Goal: Check status: Check status

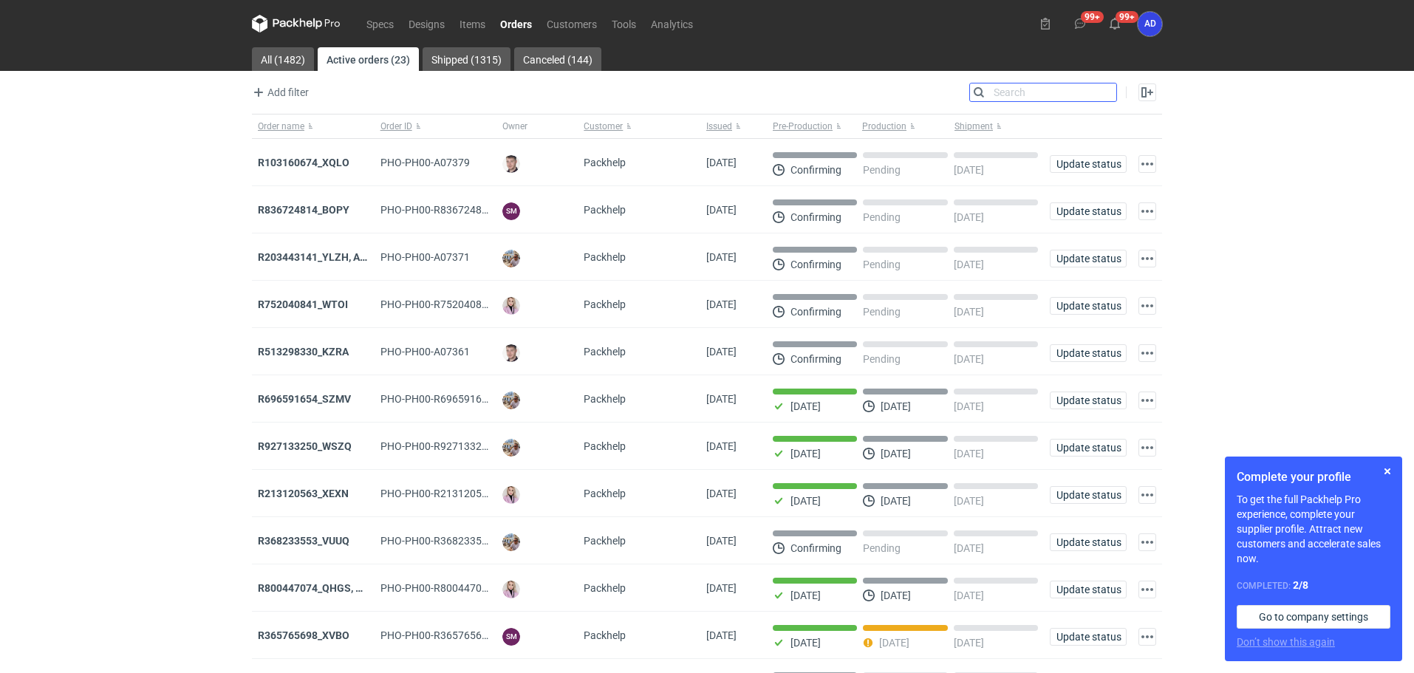
click at [996, 94] on input "Search" at bounding box center [1043, 92] width 146 height 18
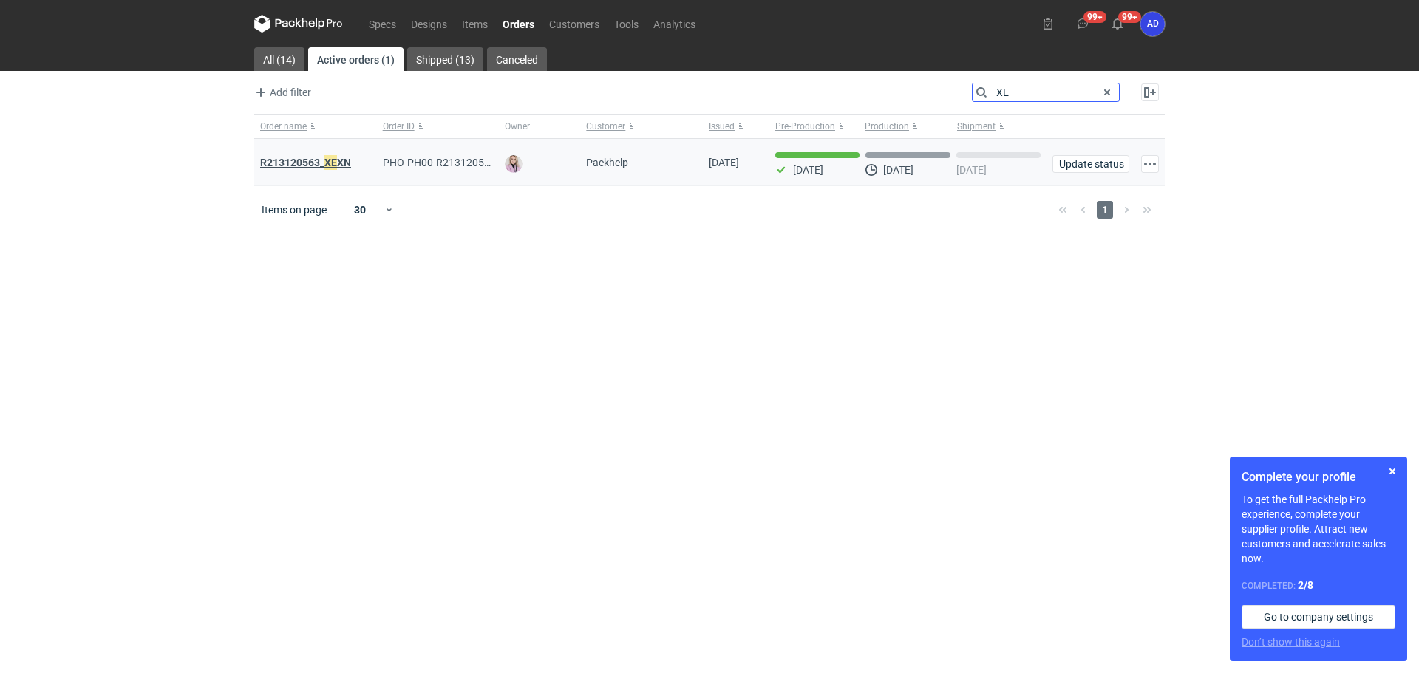
type input "XE"
click at [313, 161] on strong "R213120563_ XE XN" at bounding box center [305, 162] width 91 height 16
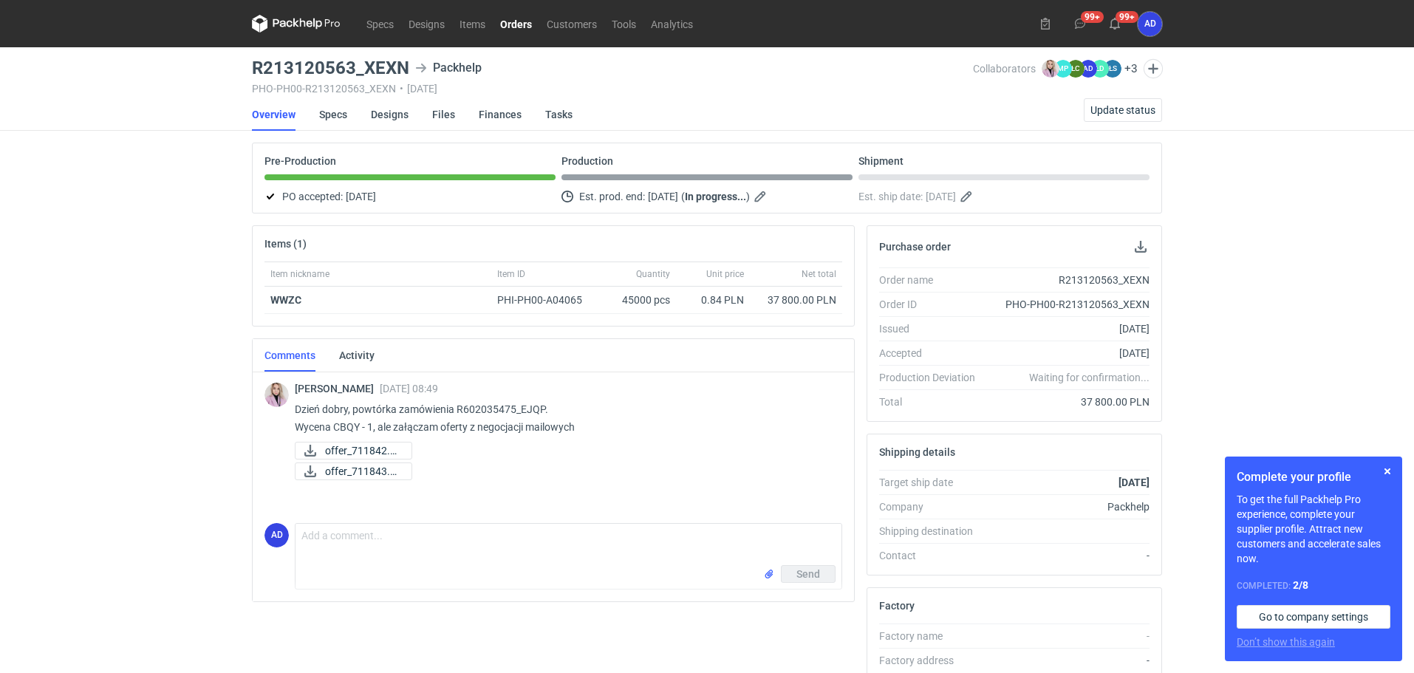
click at [526, 22] on link "Orders" at bounding box center [516, 24] width 47 height 18
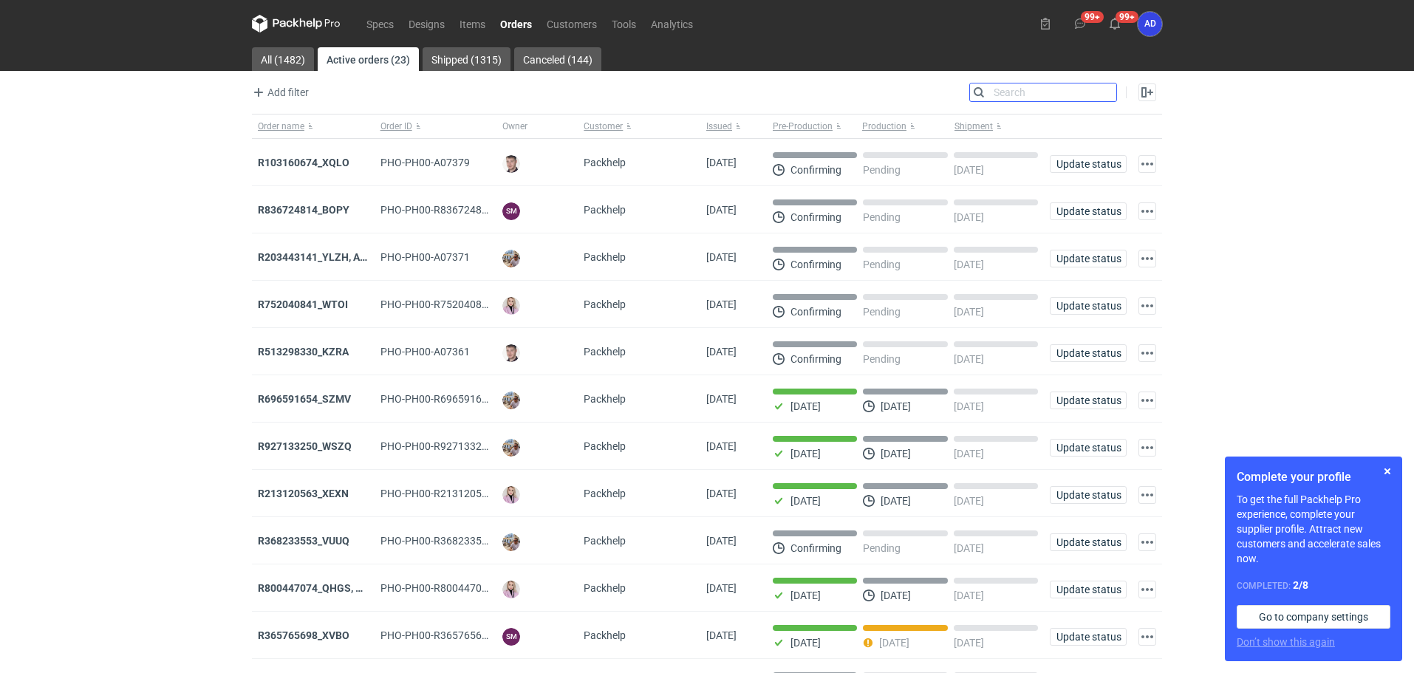
click at [1108, 91] on input "Search" at bounding box center [1043, 92] width 146 height 18
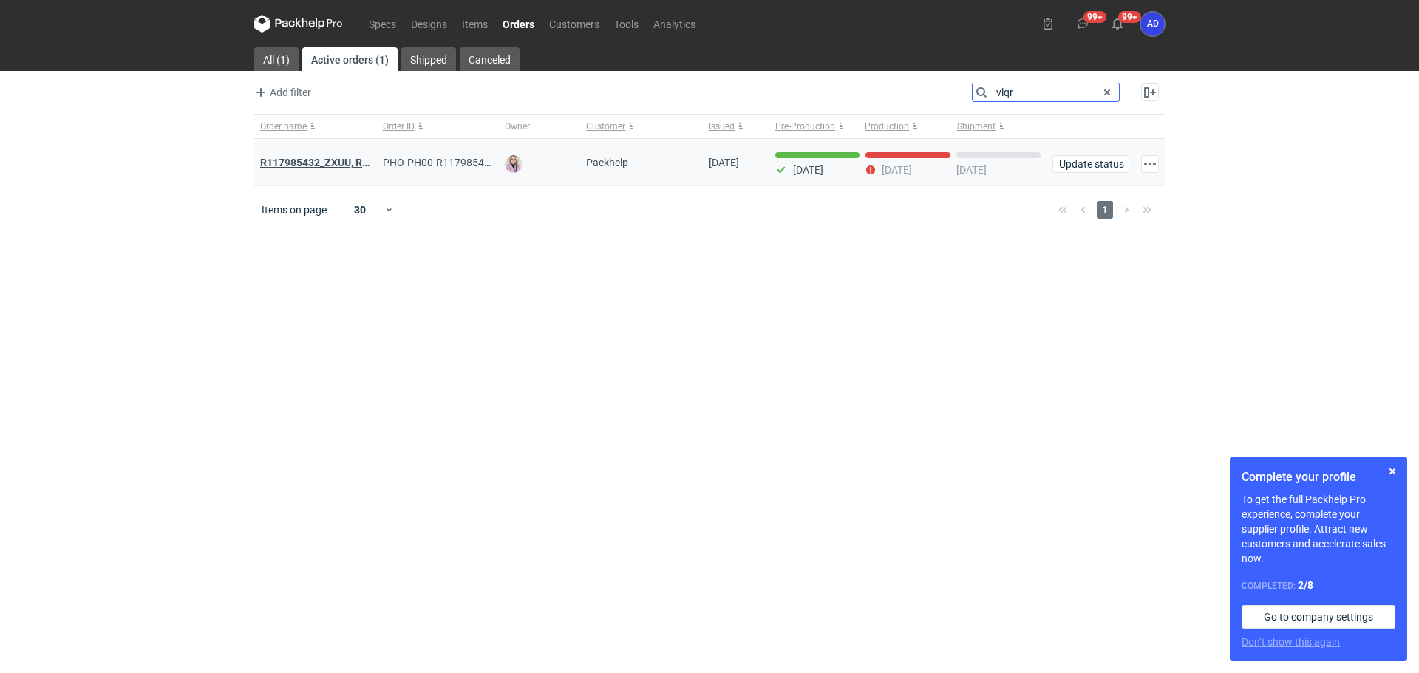
type input "vlqr"
click at [329, 159] on strong "R117985432_ZXUU, RNMV, VLQR" at bounding box center [336, 162] width 153 height 16
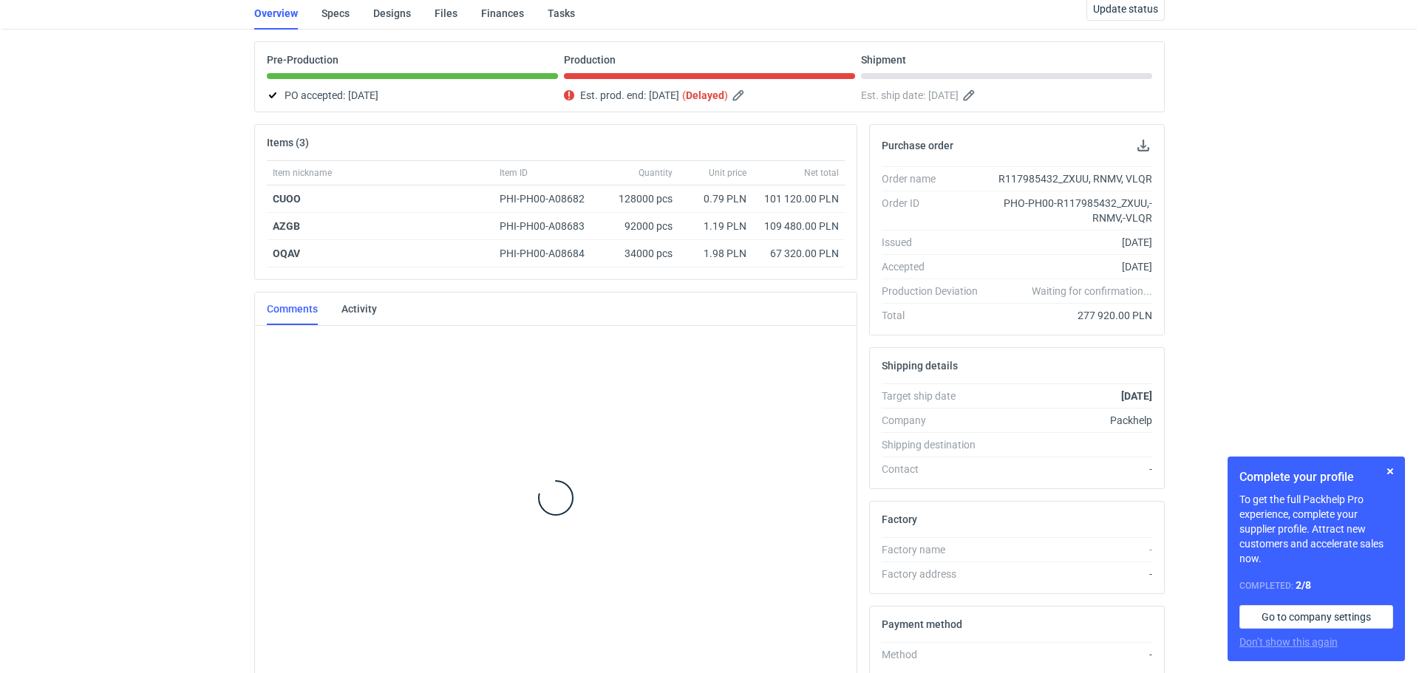
scroll to position [192, 0]
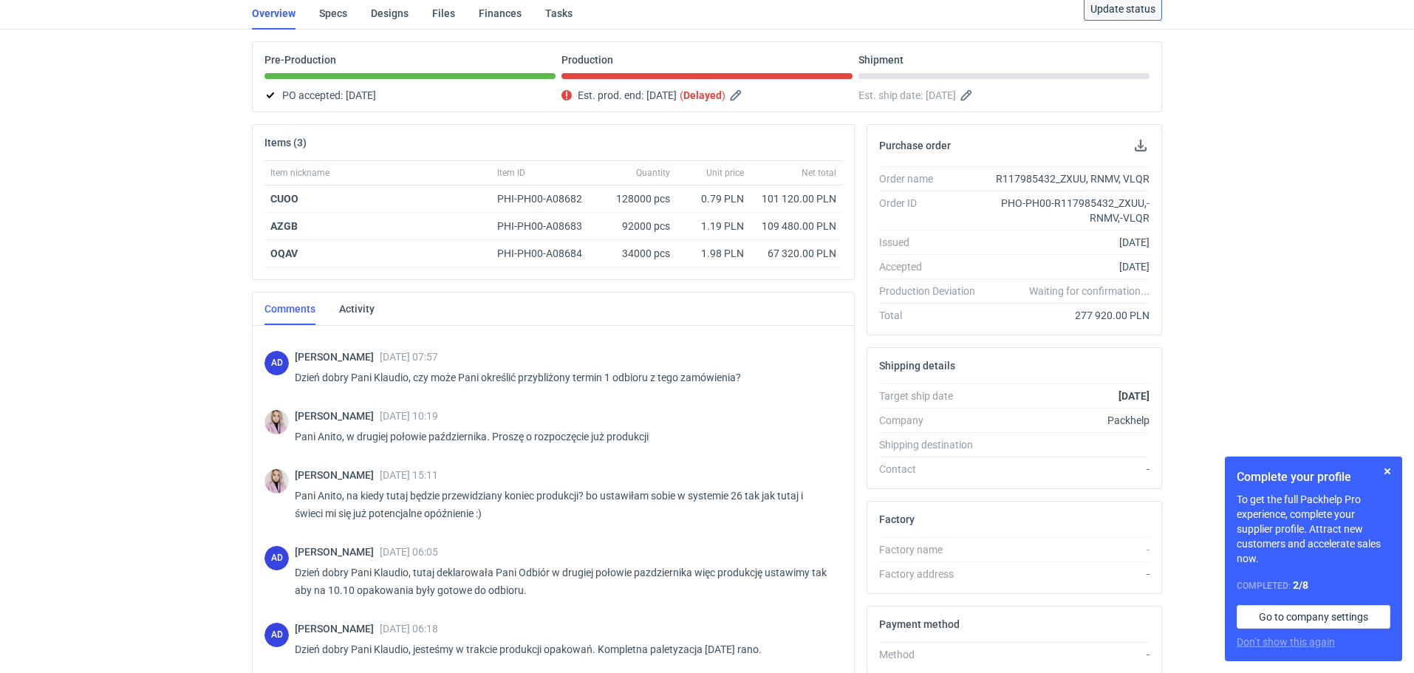
click at [1099, 4] on span "Update status" at bounding box center [1123, 9] width 65 height 10
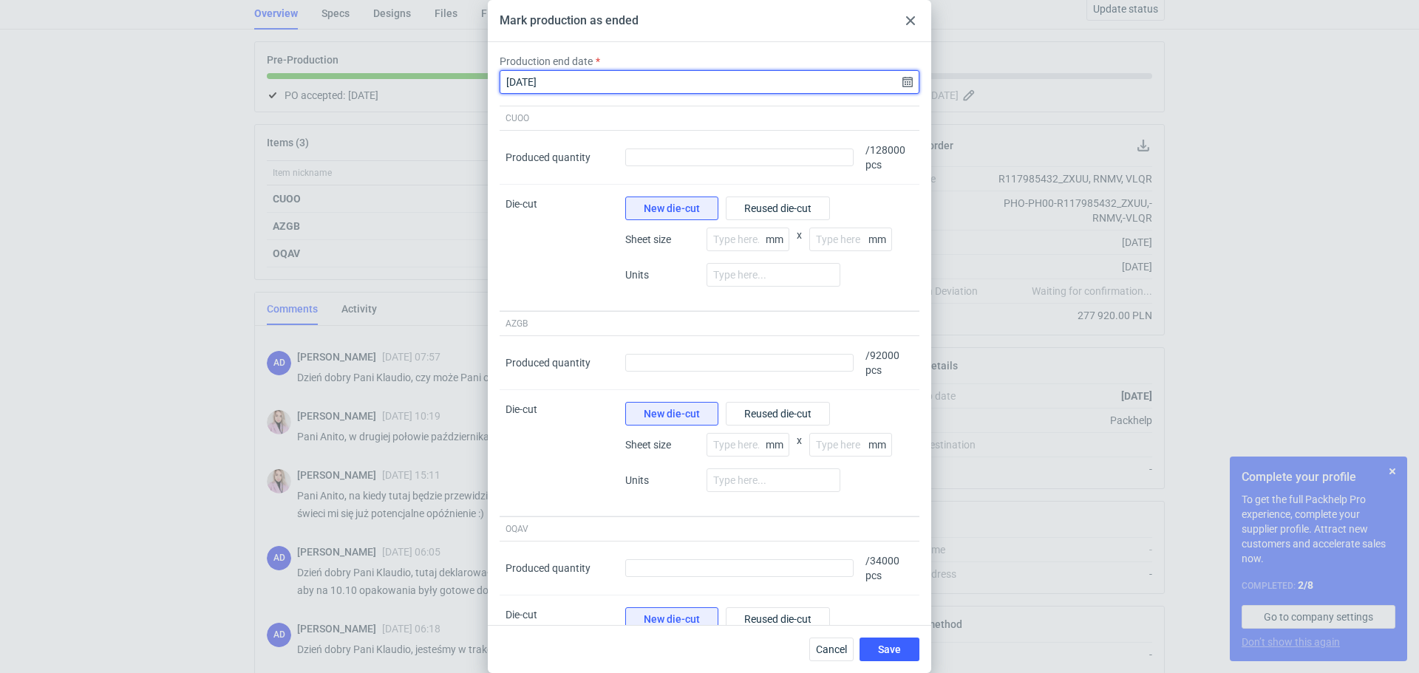
click at [903, 84] on input "[DATE]" at bounding box center [710, 82] width 420 height 24
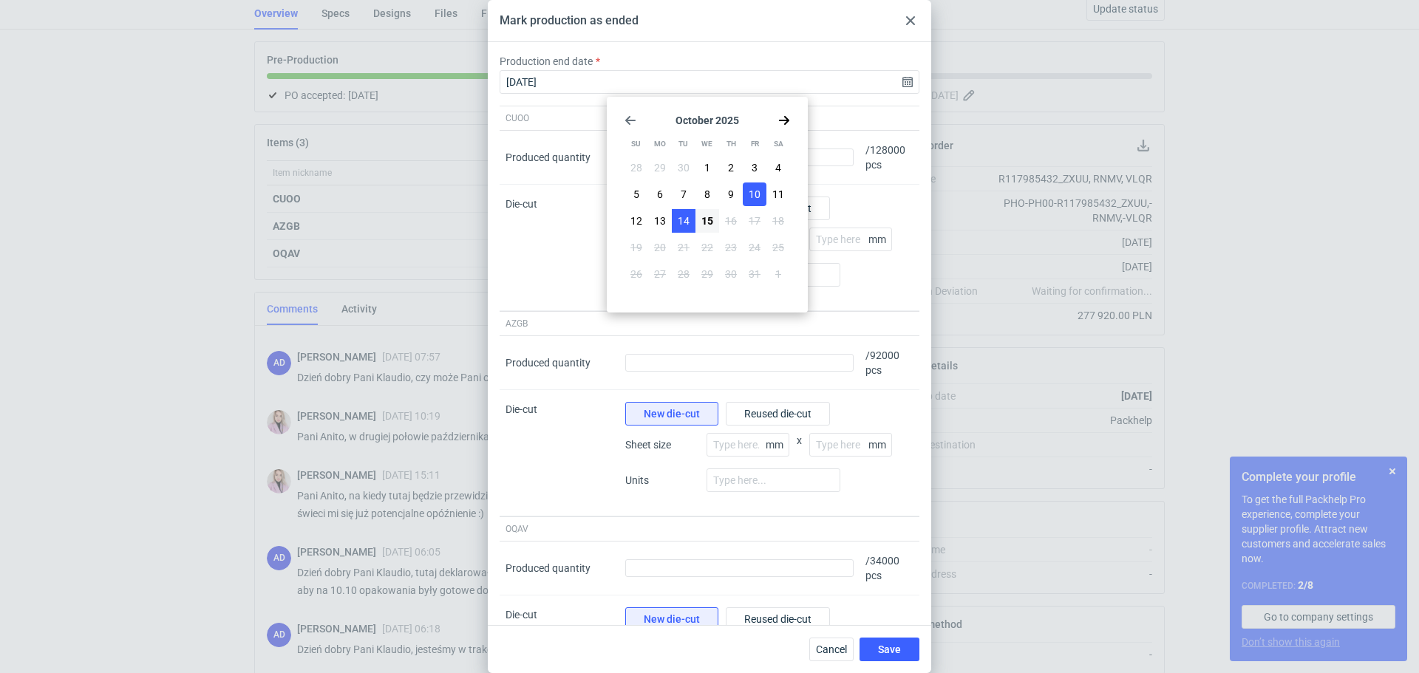
click at [673, 220] on button "14" at bounding box center [684, 221] width 24 height 24
type input "[DATE]"
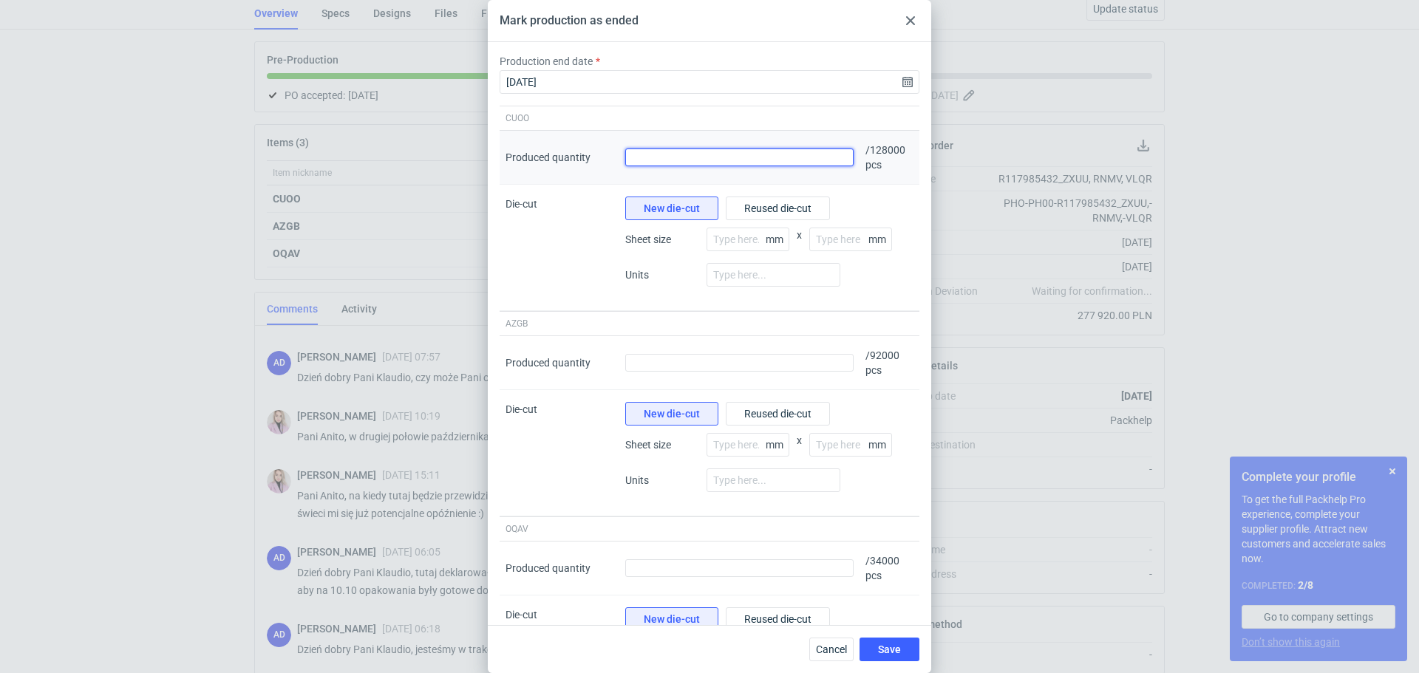
click at [798, 158] on input "Produced quantity" at bounding box center [739, 158] width 228 height 18
type input "128072"
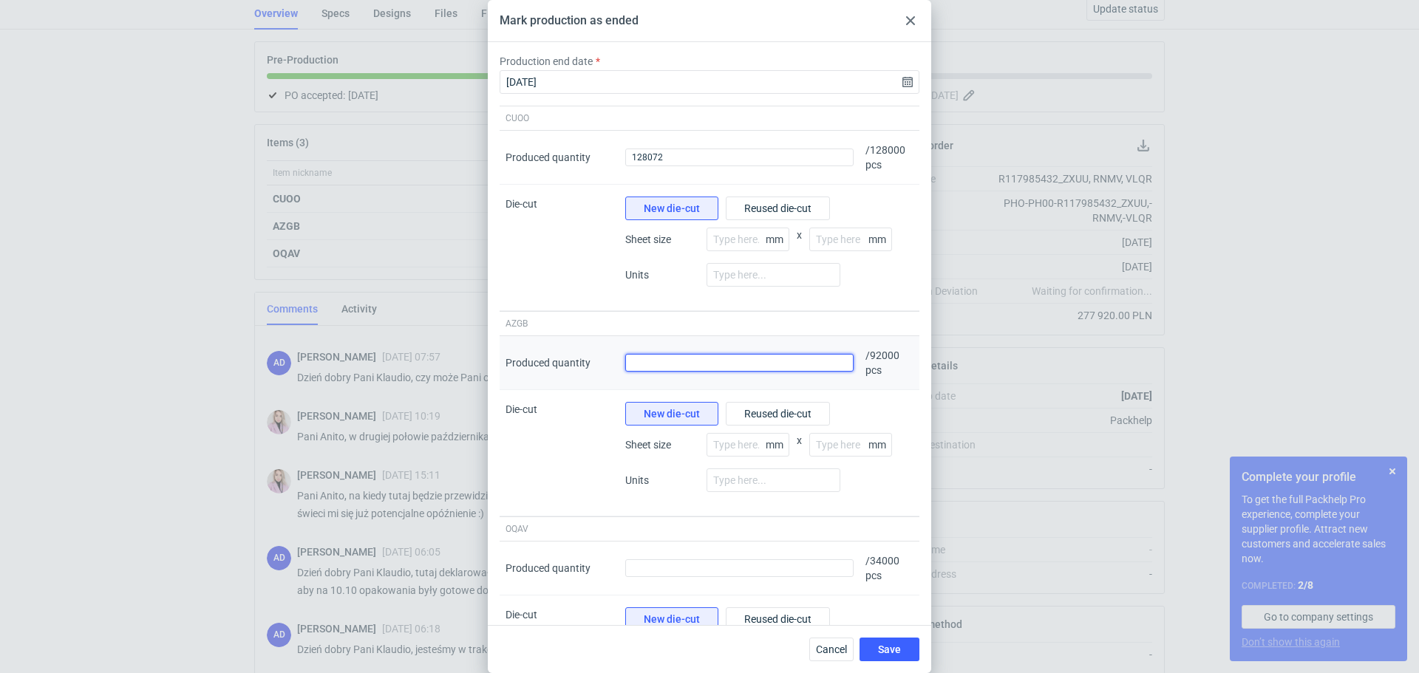
click at [803, 364] on input "Produced quantity" at bounding box center [739, 363] width 228 height 18
type input "91500"
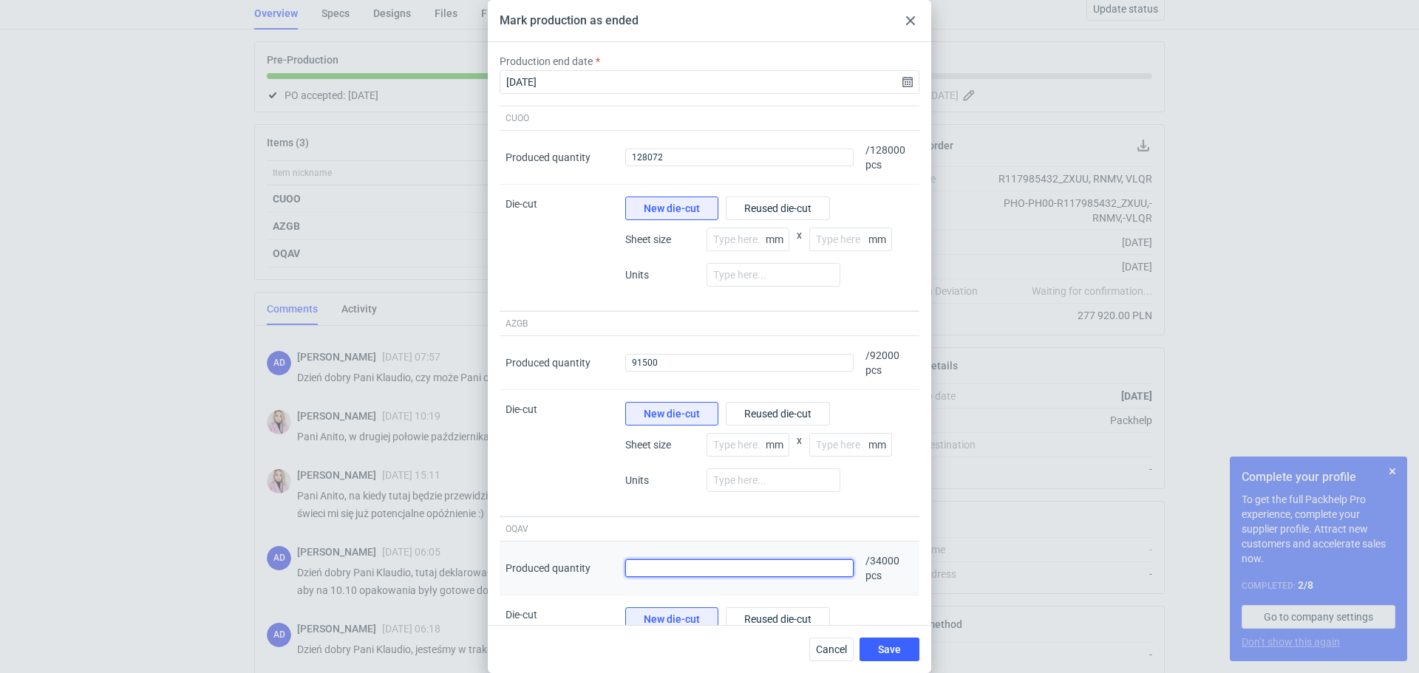
click at [779, 570] on input "Produced quantity" at bounding box center [739, 568] width 228 height 18
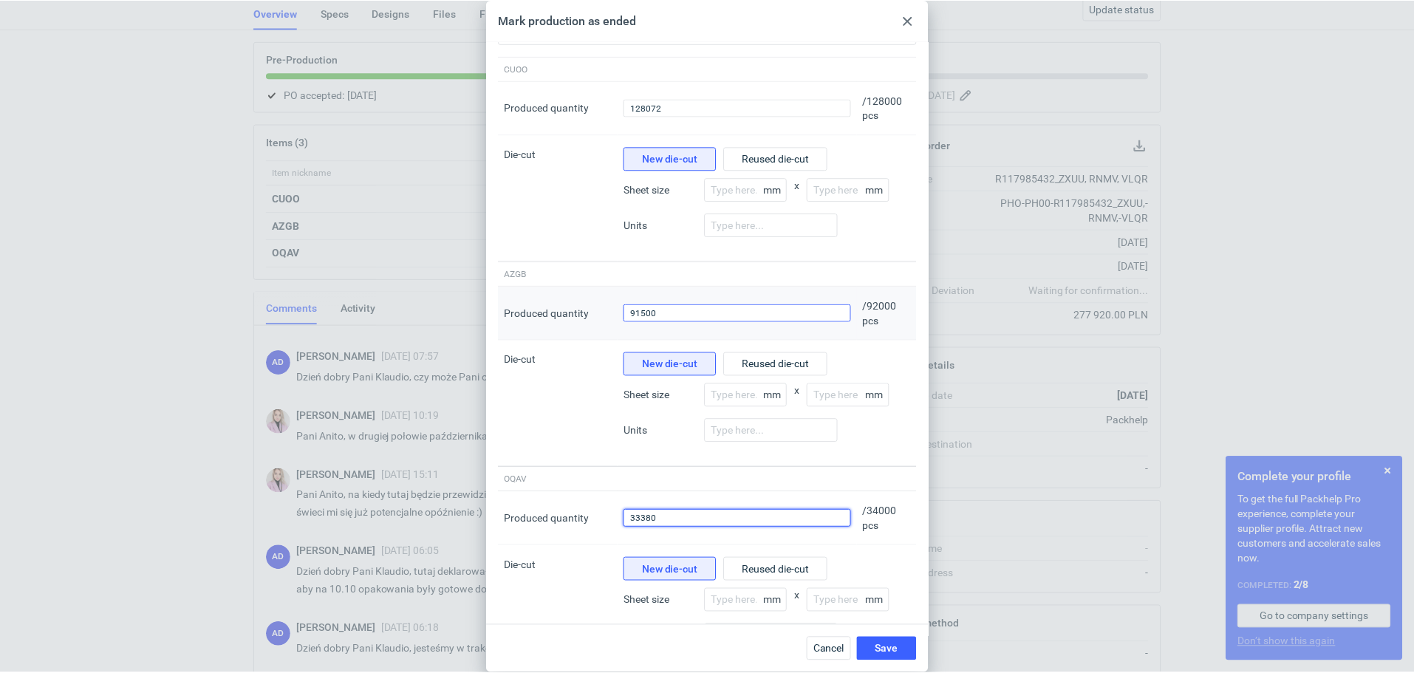
scroll to position [129, 0]
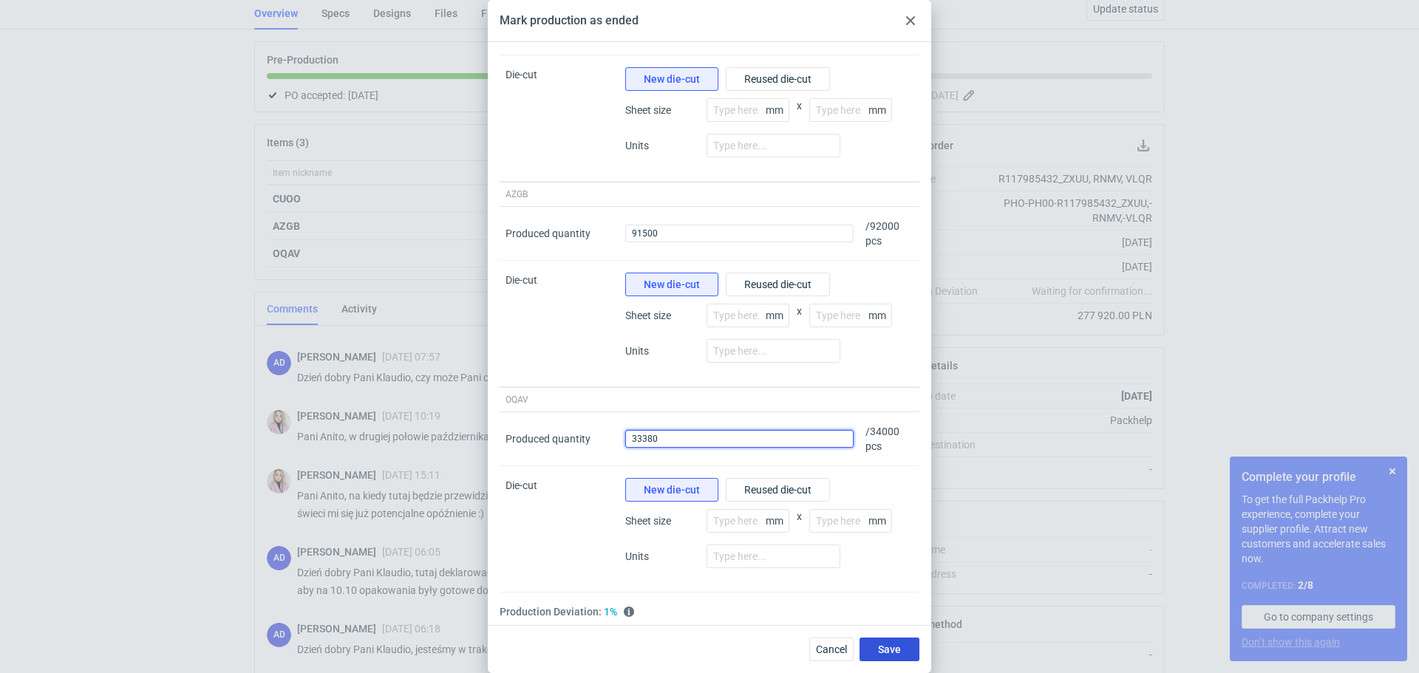
type input "33380"
click at [877, 642] on button "Save" at bounding box center [889, 650] width 60 height 24
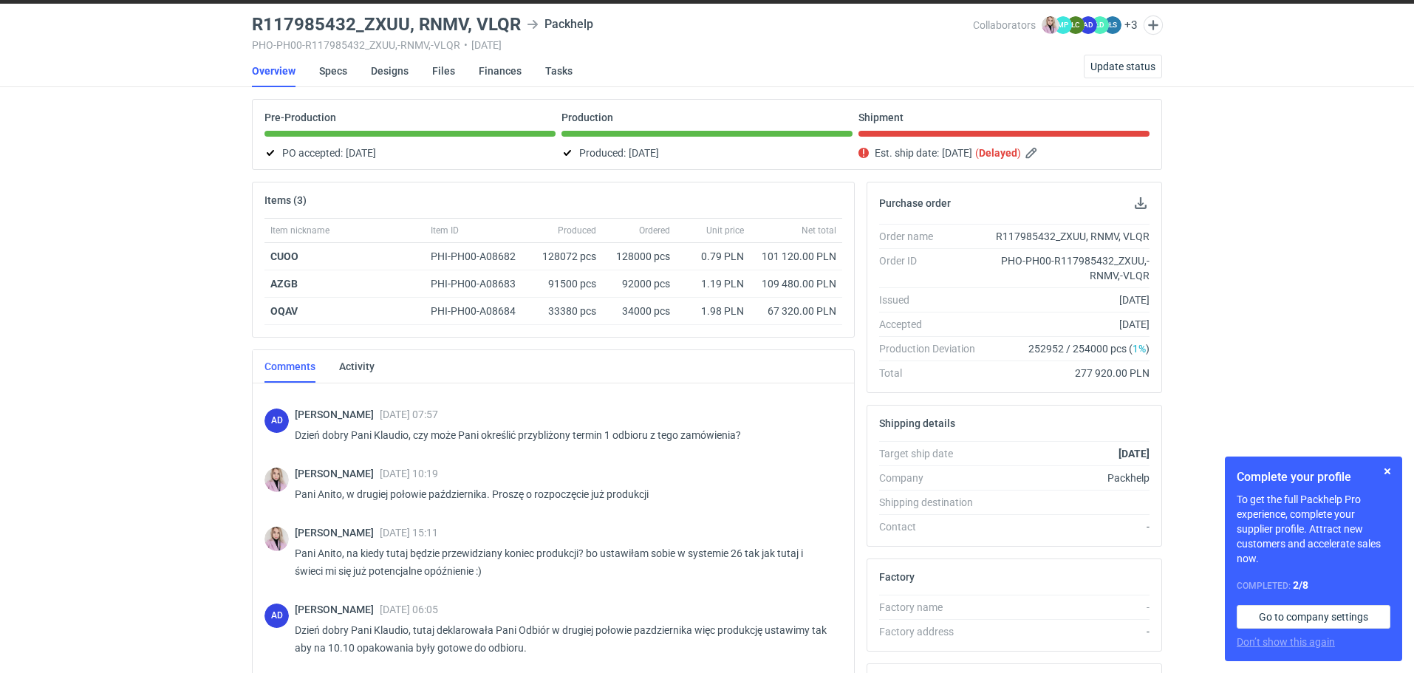
scroll to position [0, 0]
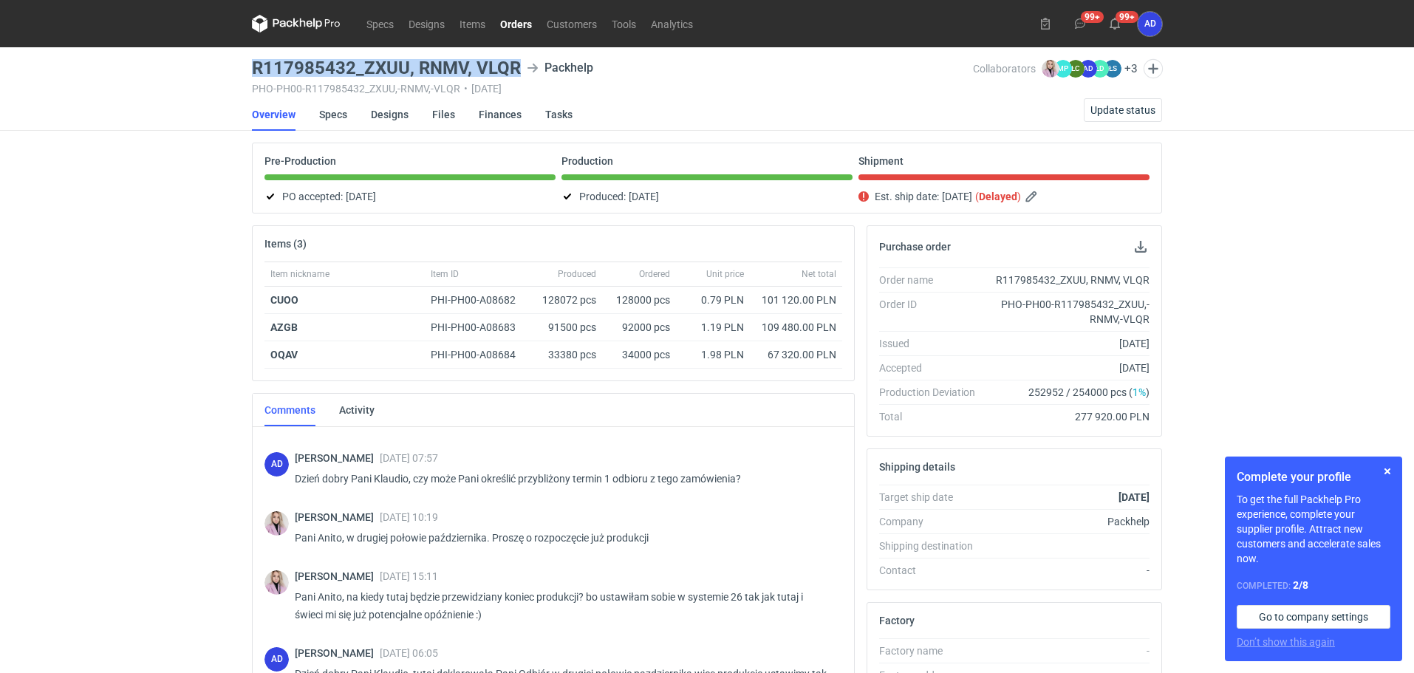
drag, startPoint x: 526, startPoint y: 69, endPoint x: 239, endPoint y: 75, distance: 286.8
click at [239, 75] on div "Specs Designs Items Orders Customers Tools Analytics 99+ 99+ AD [PERSON_NAME] […" at bounding box center [707, 336] width 1414 height 673
copy h3 "R117985432_ZXUU, RNMV, VLQR"
click at [519, 24] on link "Orders" at bounding box center [516, 24] width 47 height 18
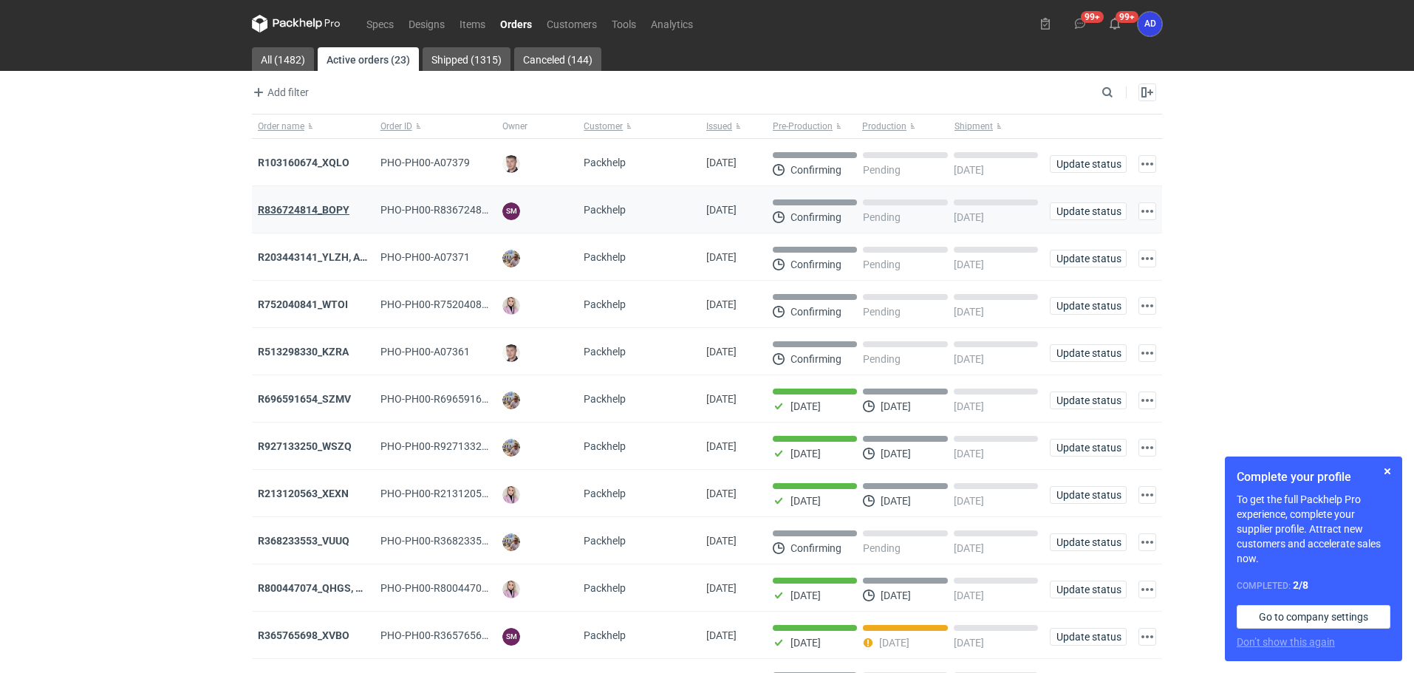
click at [335, 205] on strong "R836724814_BOPY" at bounding box center [304, 210] width 92 height 12
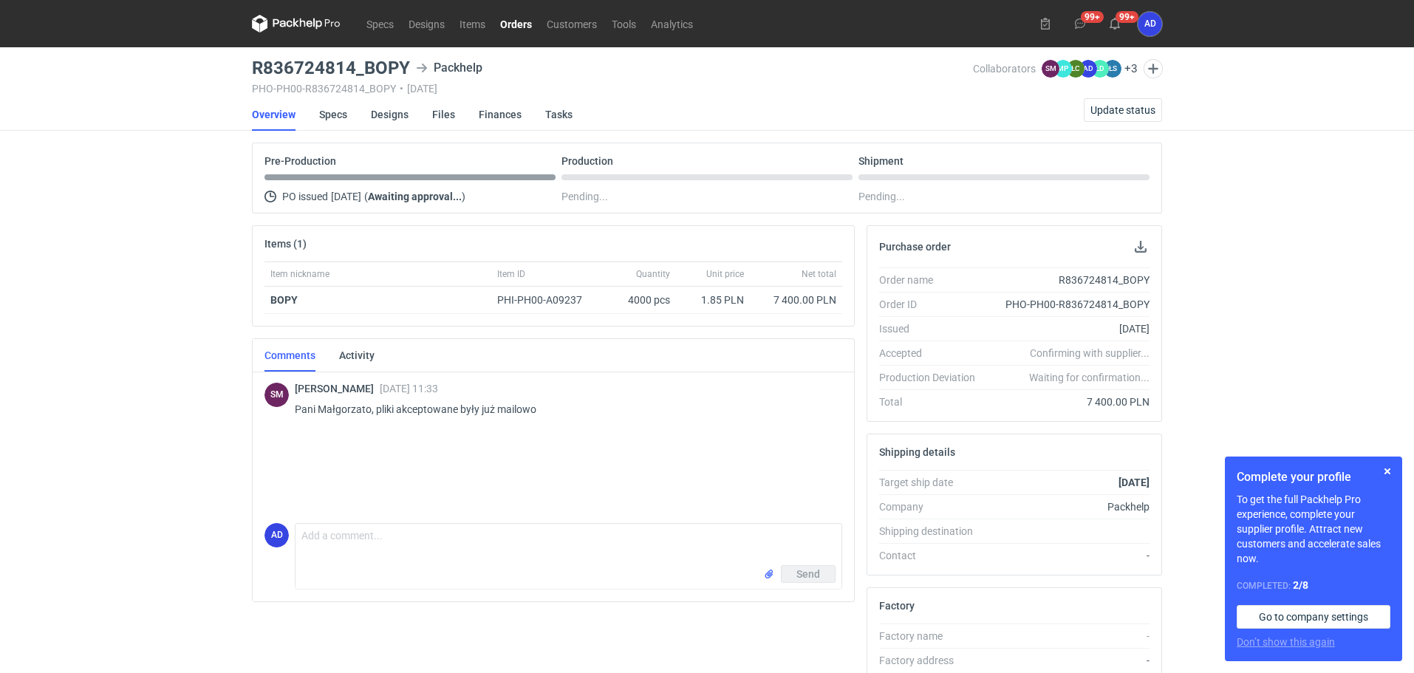
click at [519, 31] on link "Orders" at bounding box center [516, 24] width 47 height 18
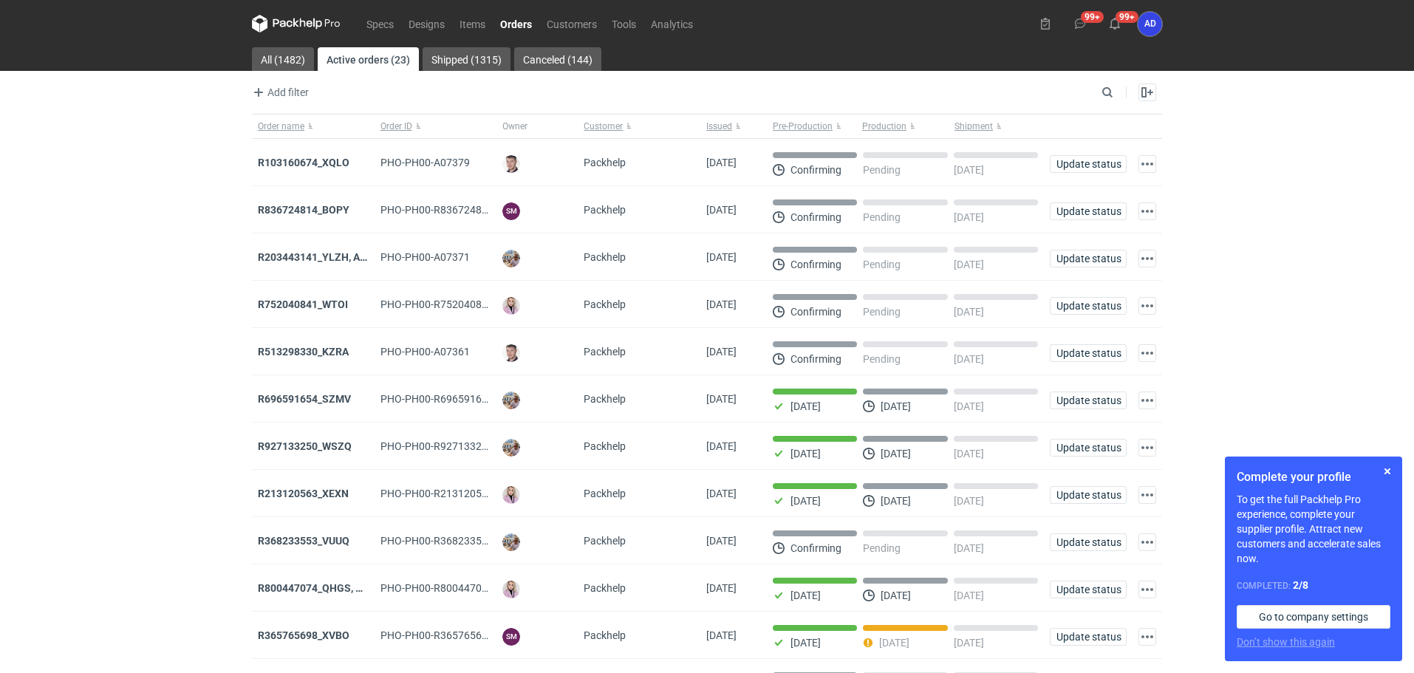
click at [519, 29] on link "Orders" at bounding box center [516, 24] width 47 height 18
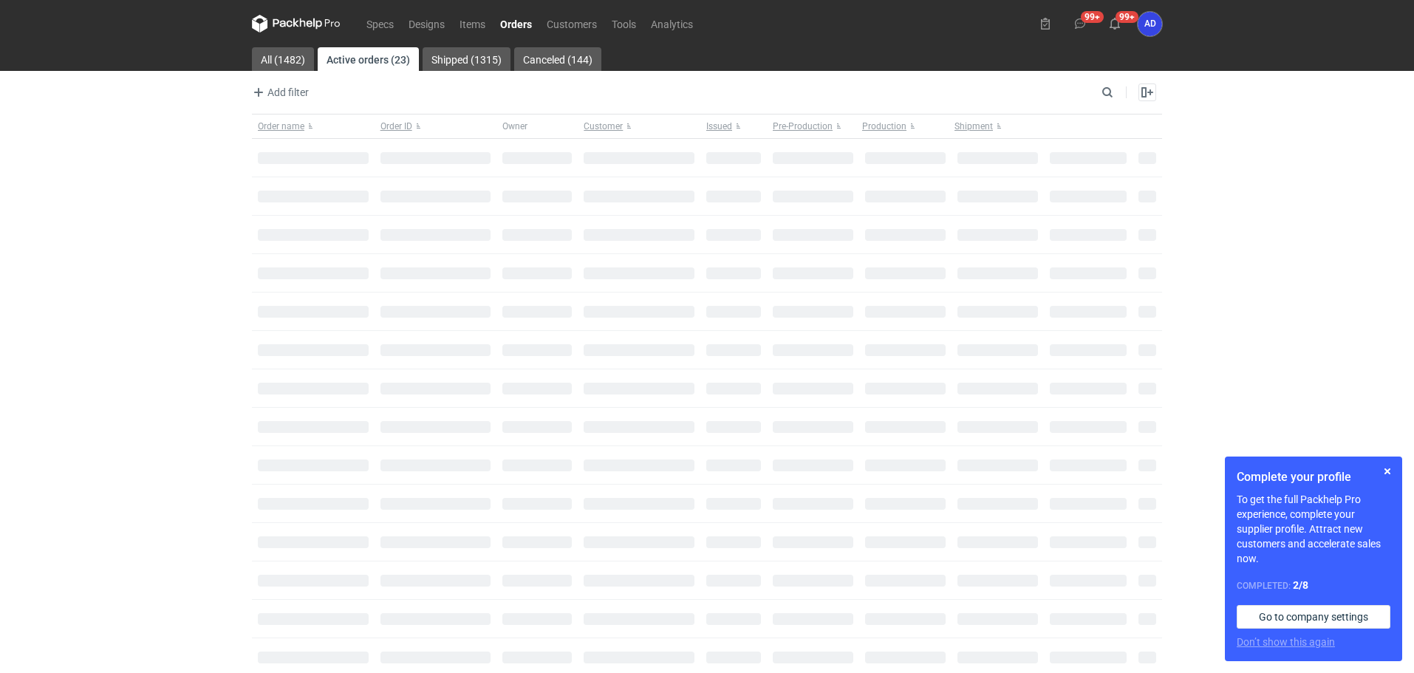
click at [519, 29] on link "Orders" at bounding box center [516, 24] width 47 height 18
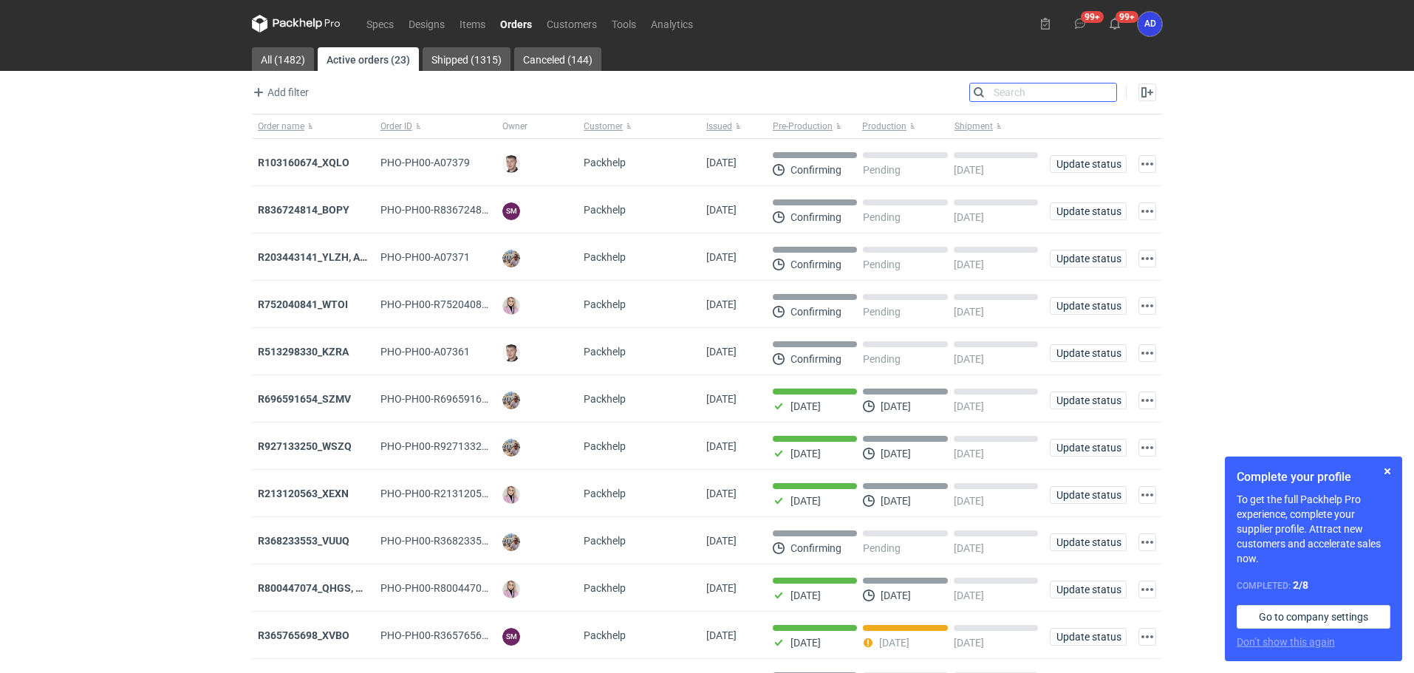
click at [1111, 90] on input "Search" at bounding box center [1043, 92] width 146 height 18
click at [1015, 91] on input "Search" at bounding box center [1043, 92] width 146 height 18
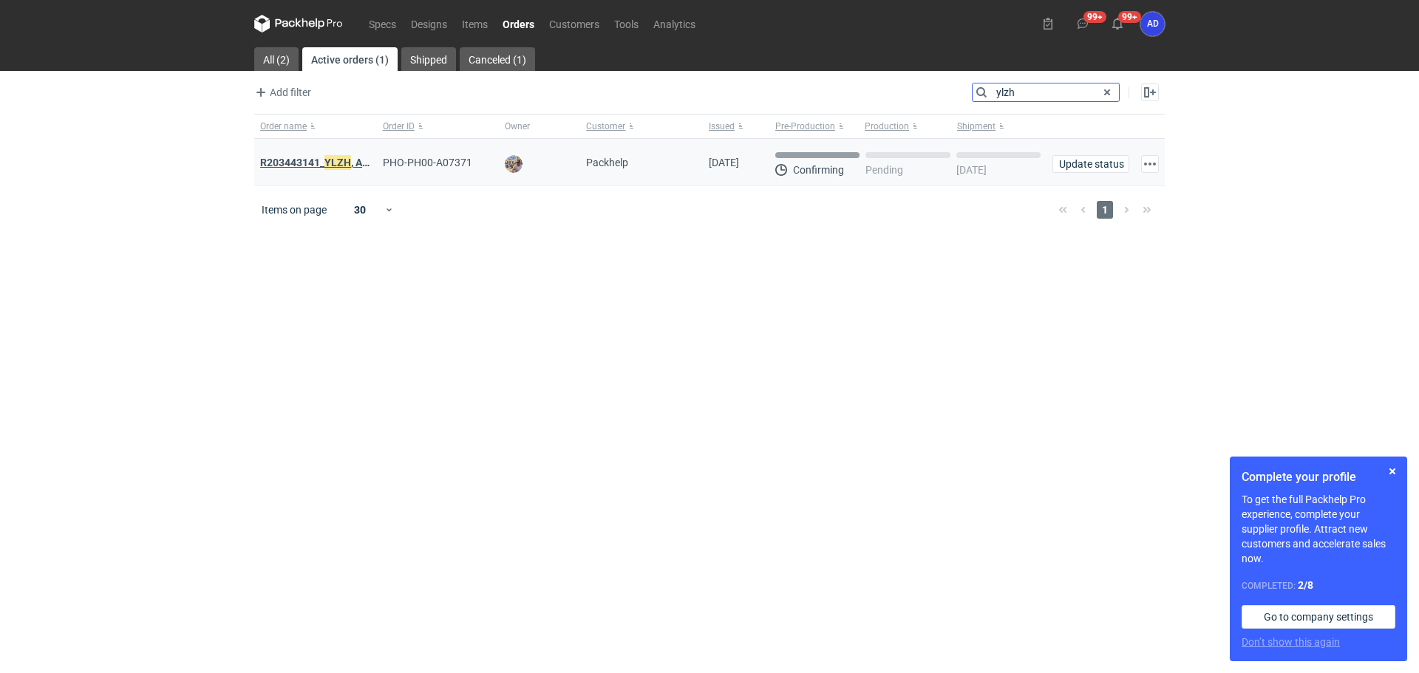
type input "ylzh"
click at [351, 166] on strong "R203443141_ YLZH , AHYW" at bounding box center [322, 162] width 125 height 16
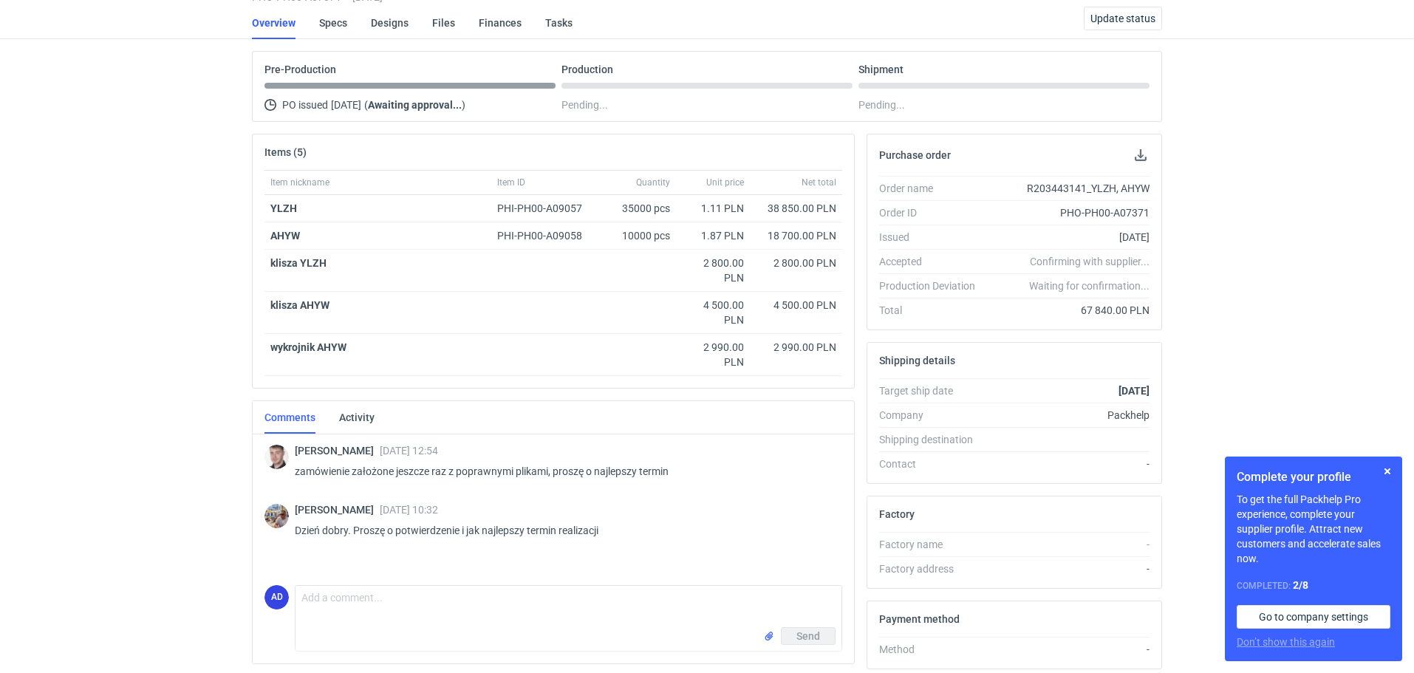
scroll to position [276, 0]
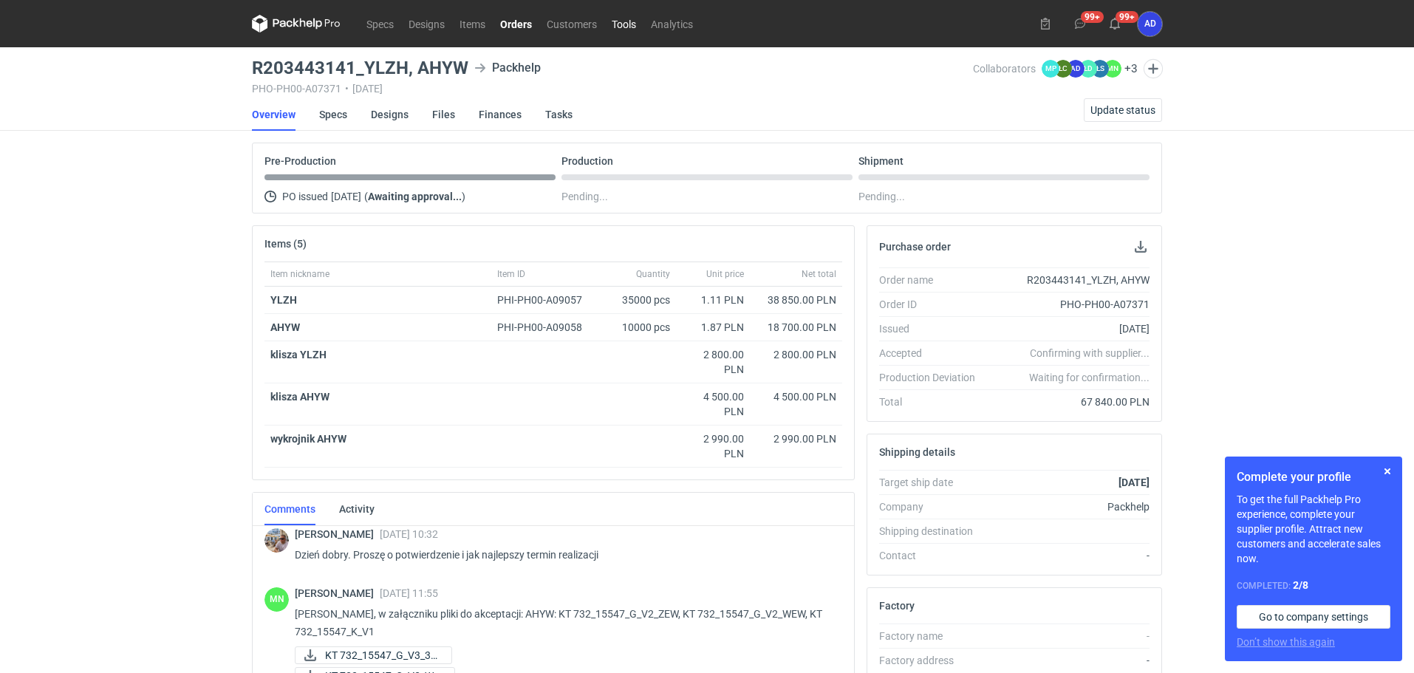
scroll to position [51, 0]
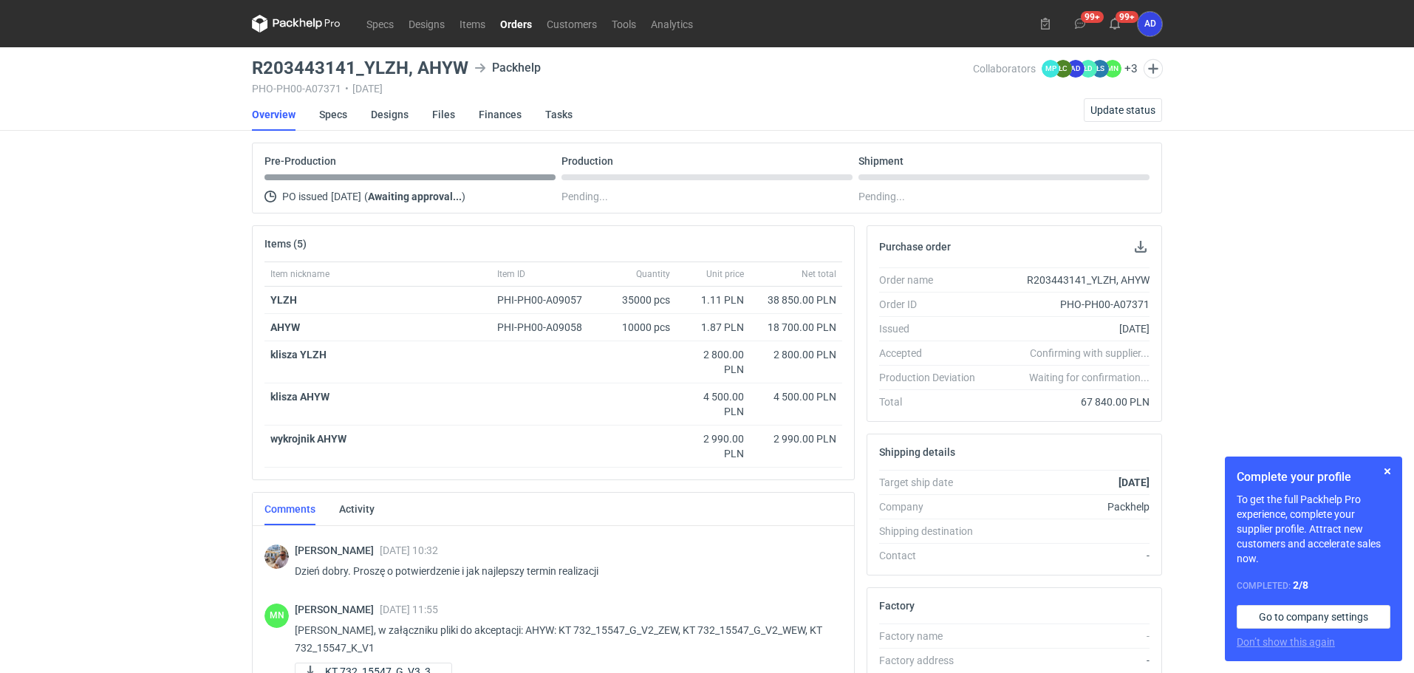
click at [508, 27] on link "Orders" at bounding box center [516, 24] width 47 height 18
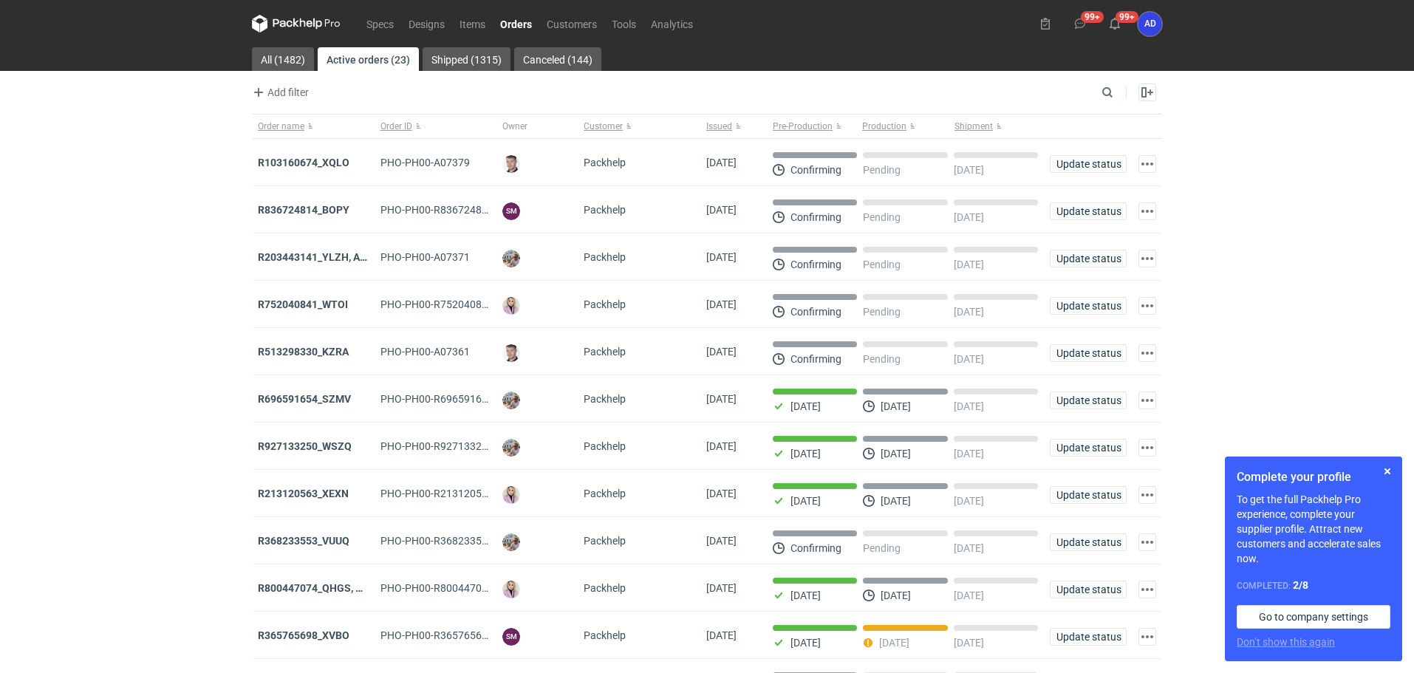
click at [515, 23] on link "Orders" at bounding box center [516, 24] width 47 height 18
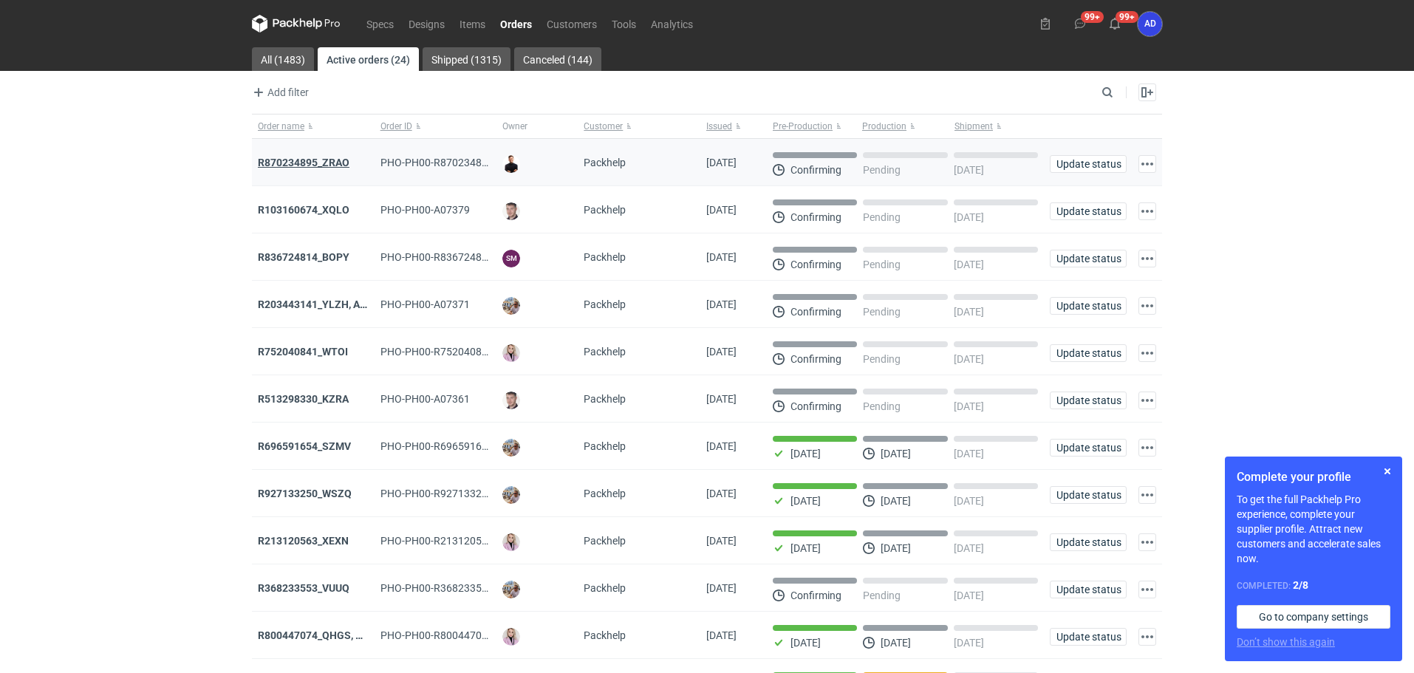
click at [276, 166] on strong "R870234895_ZRAO" at bounding box center [304, 163] width 92 height 12
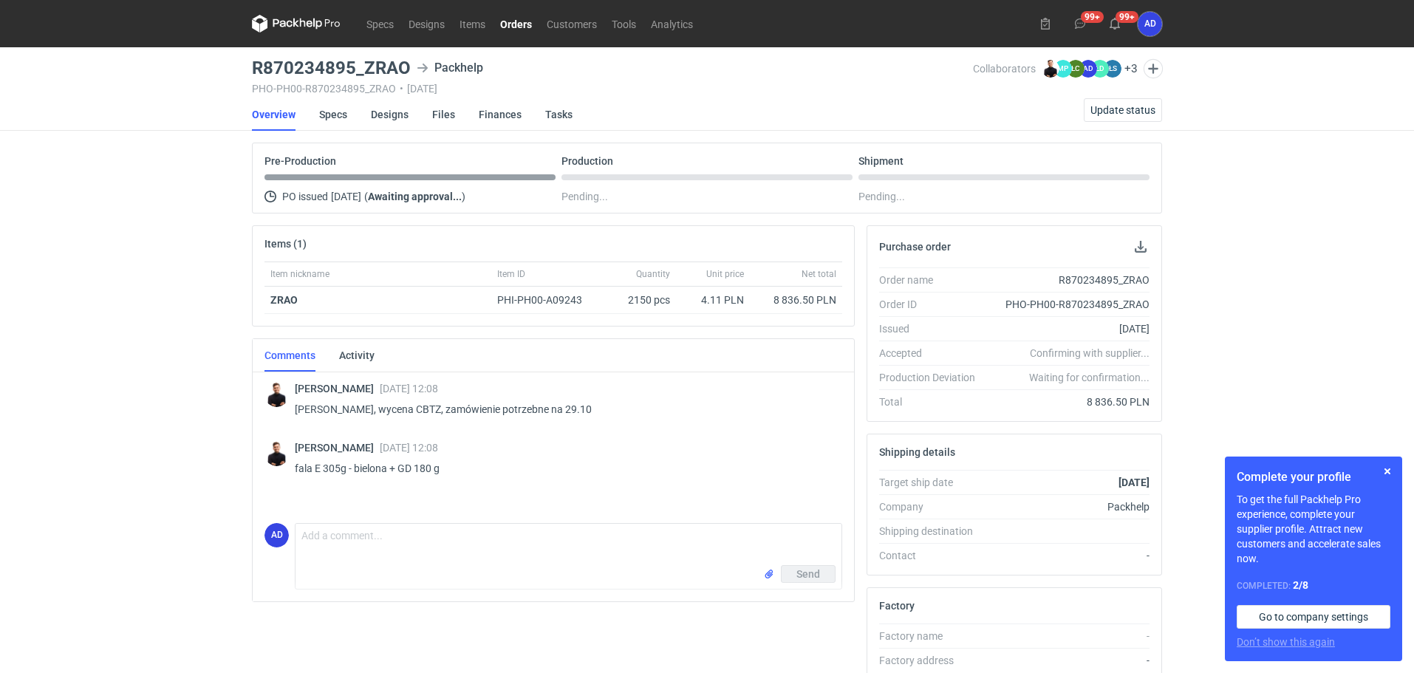
click at [525, 21] on link "Orders" at bounding box center [516, 24] width 47 height 18
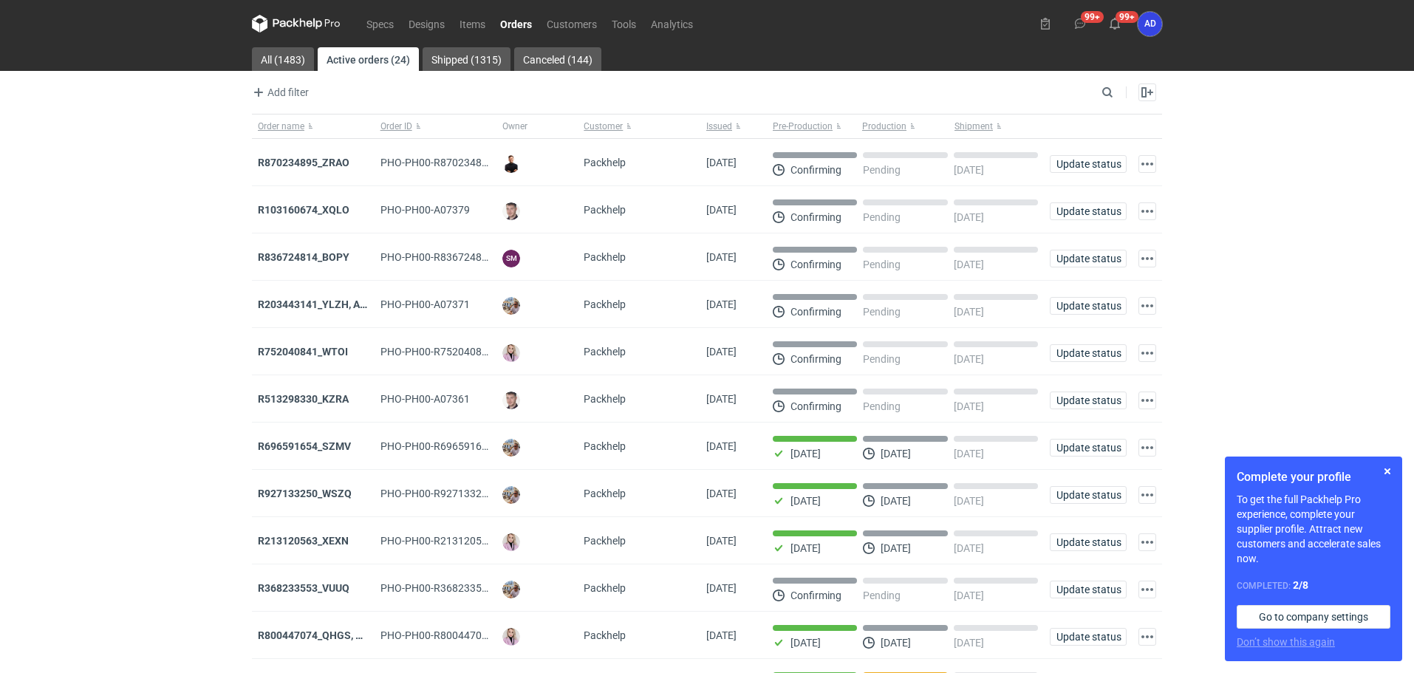
click at [505, 24] on link "Orders" at bounding box center [516, 24] width 47 height 18
click at [330, 164] on strong "R870234895_ZRAO" at bounding box center [304, 163] width 92 height 12
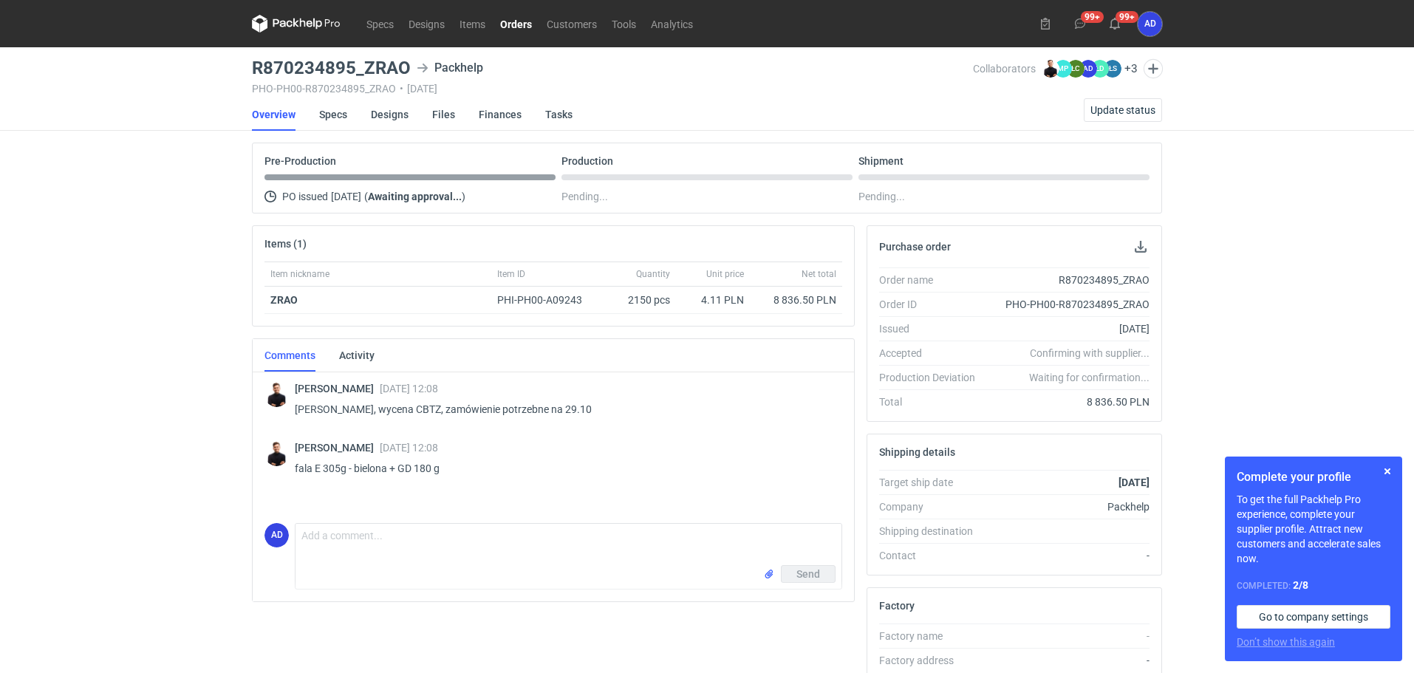
click at [522, 26] on link "Orders" at bounding box center [516, 24] width 47 height 18
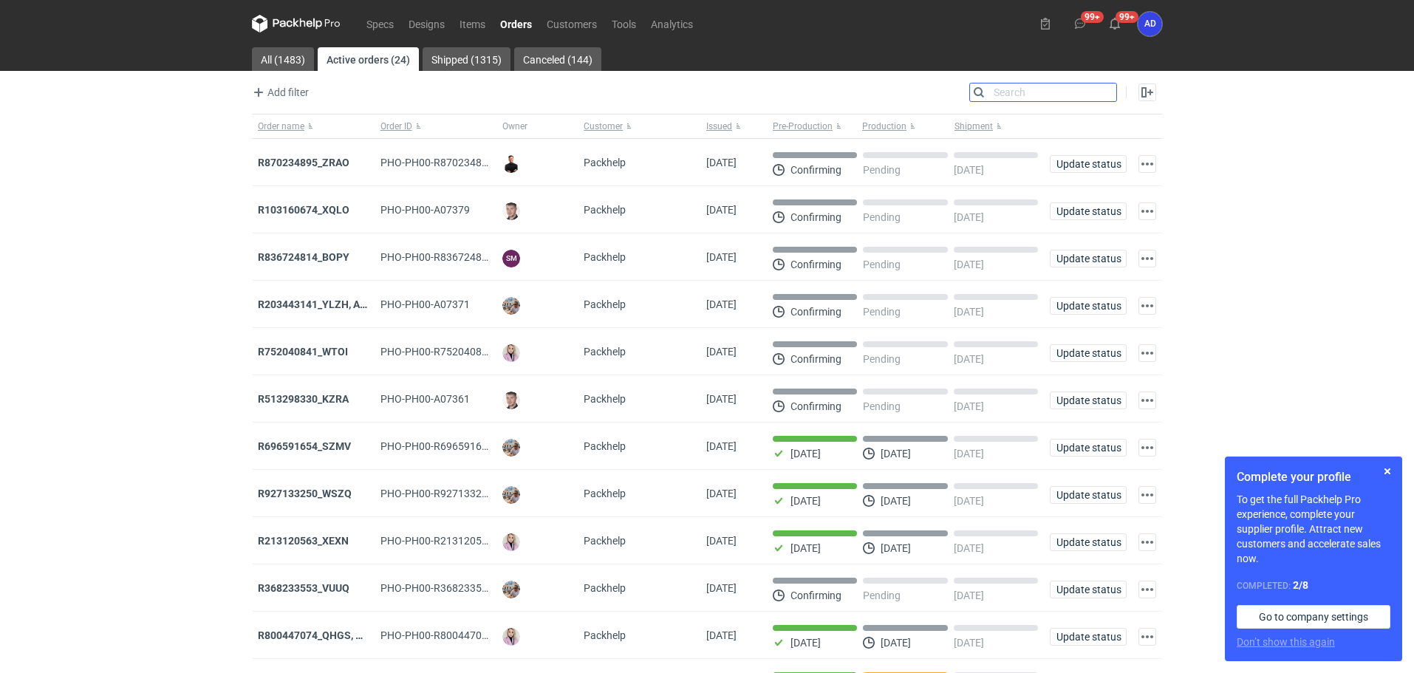
click at [1107, 95] on input "Search" at bounding box center [1043, 92] width 146 height 18
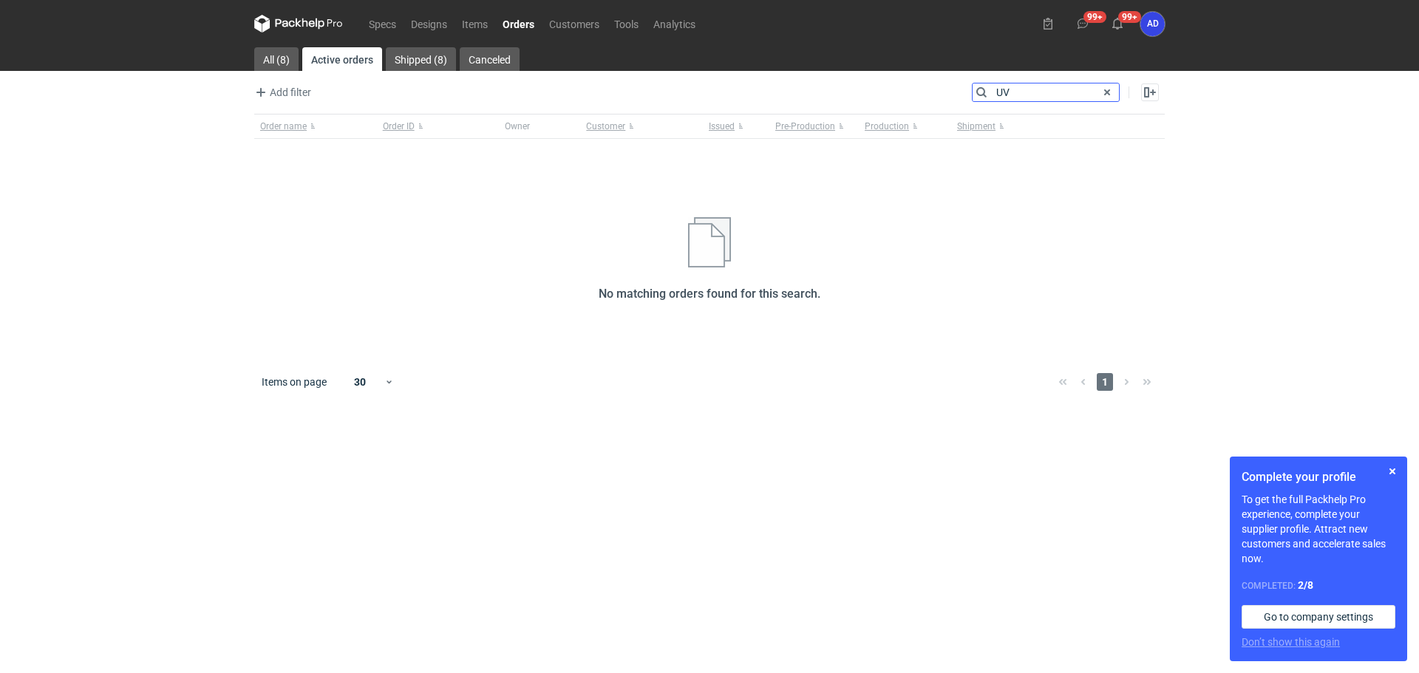
type input "U"
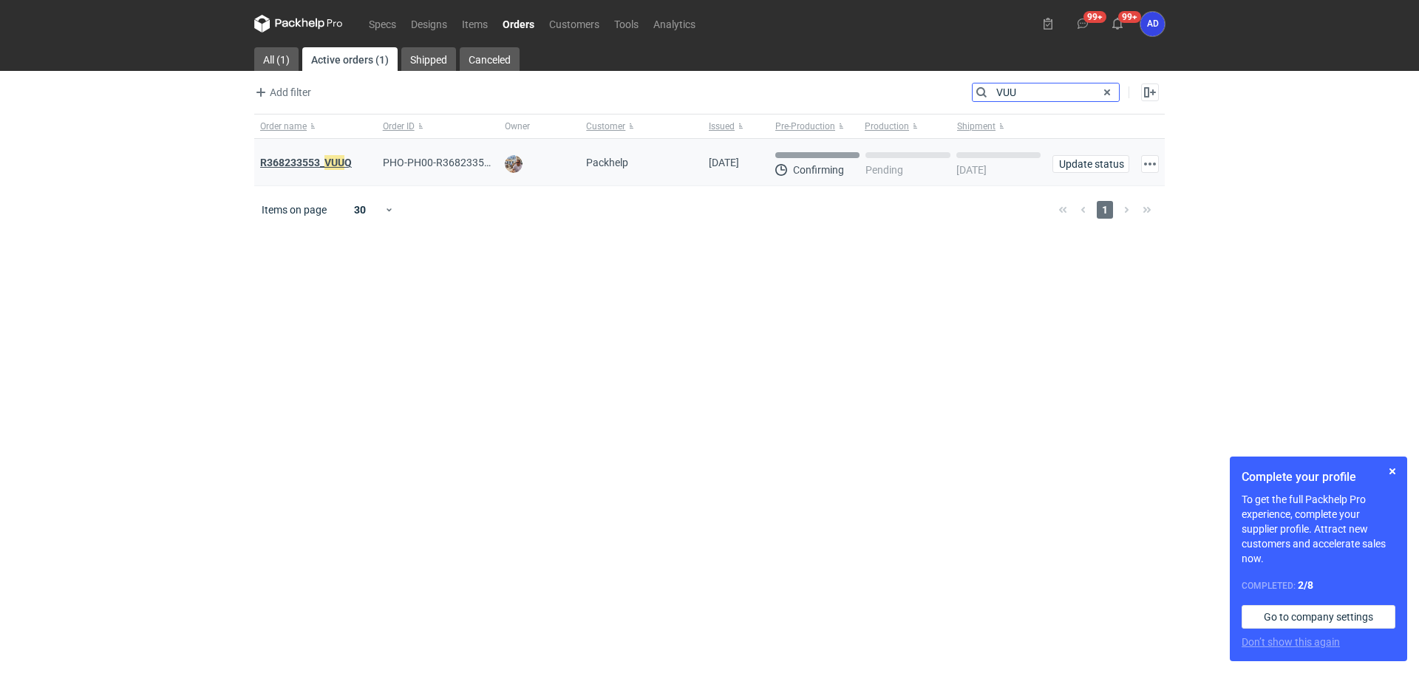
type input "VUU"
click at [335, 166] on em "VUU" at bounding box center [334, 162] width 20 height 16
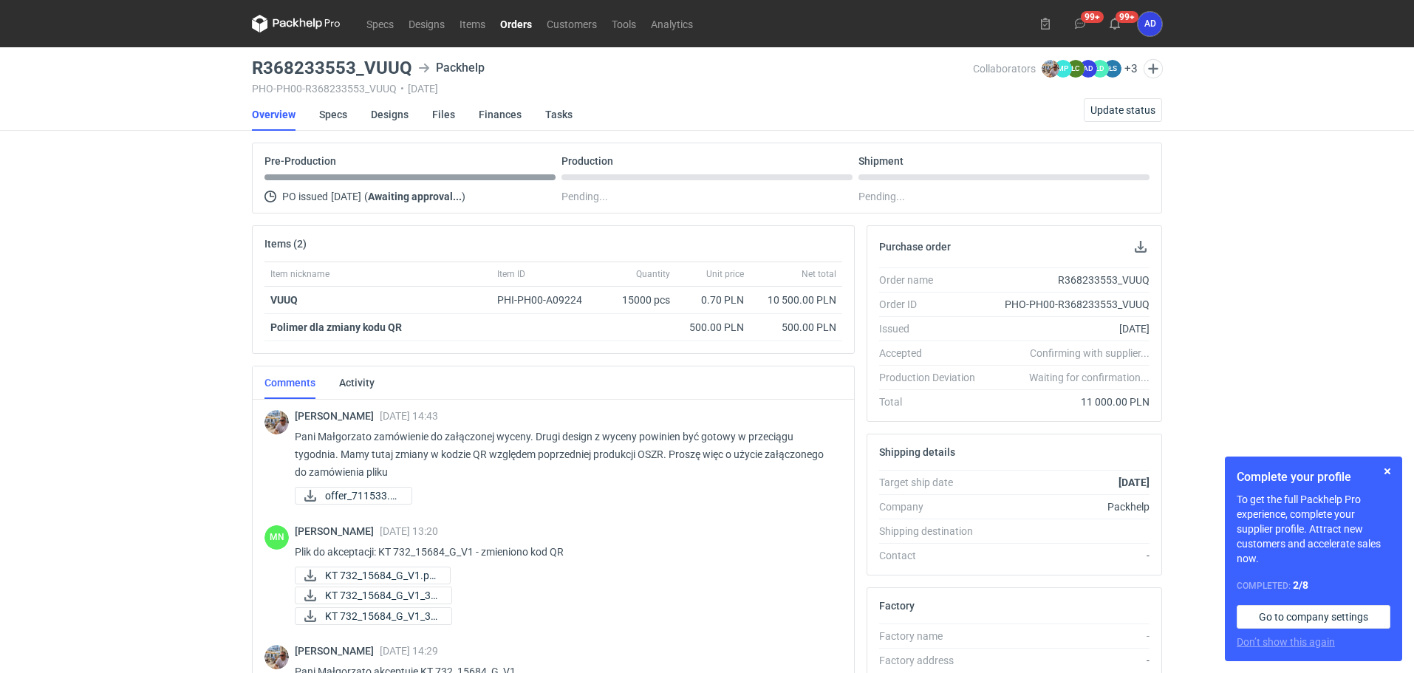
click at [510, 33] on link "Orders" at bounding box center [516, 24] width 47 height 18
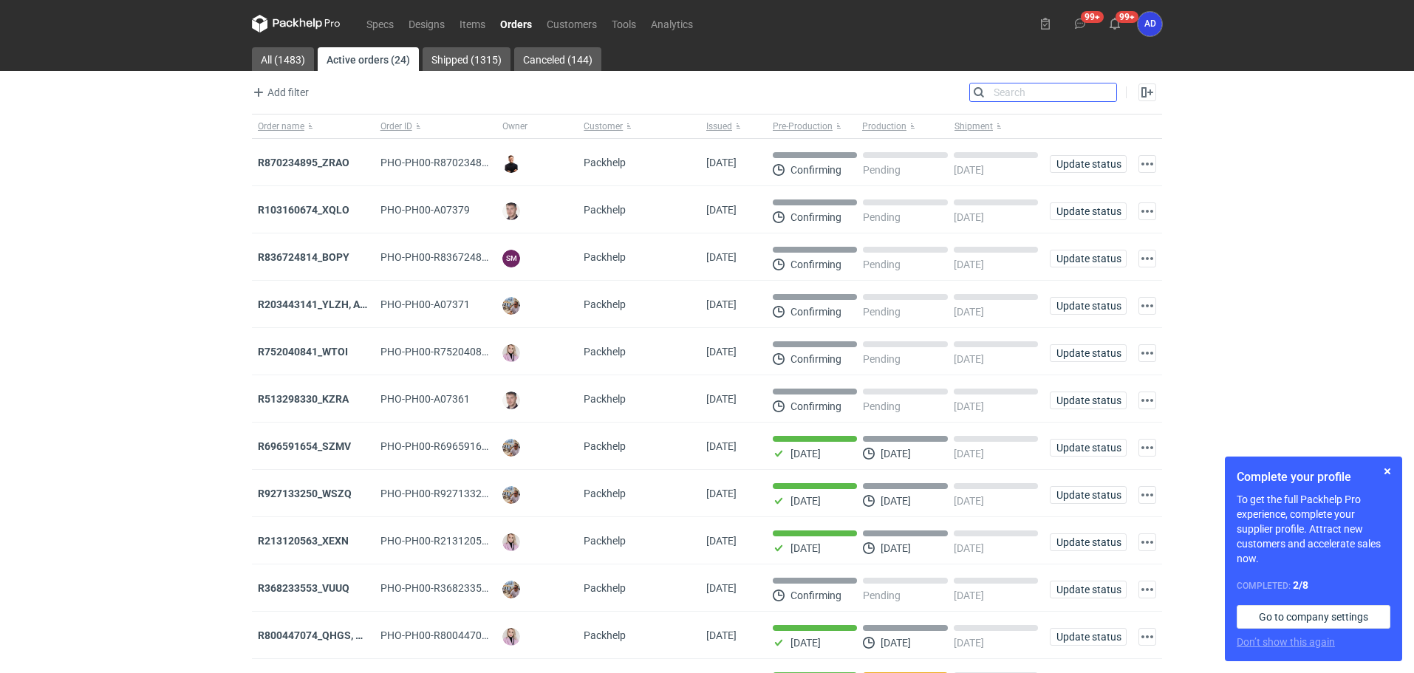
click at [1105, 94] on input "Search" at bounding box center [1043, 92] width 146 height 18
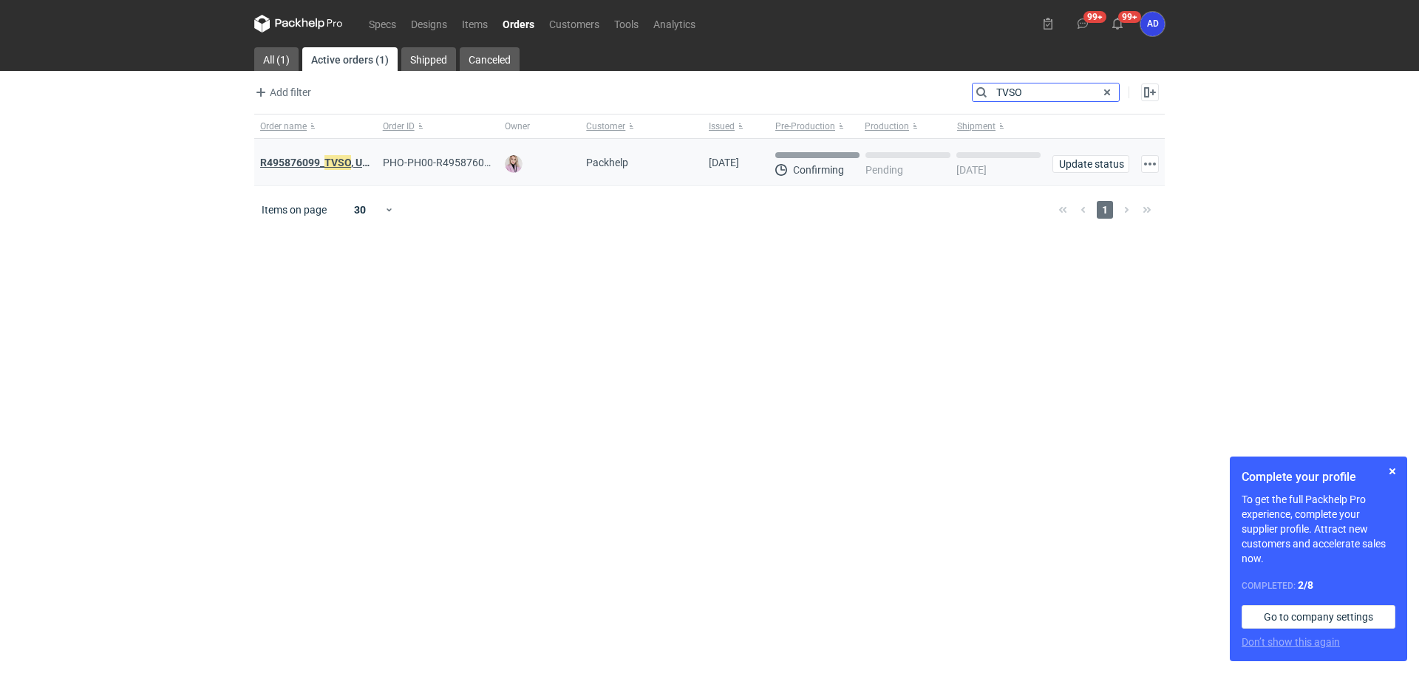
type input "TVSO"
click at [323, 164] on strong "R495876099_ TVSO , UQHI" at bounding box center [320, 162] width 120 height 16
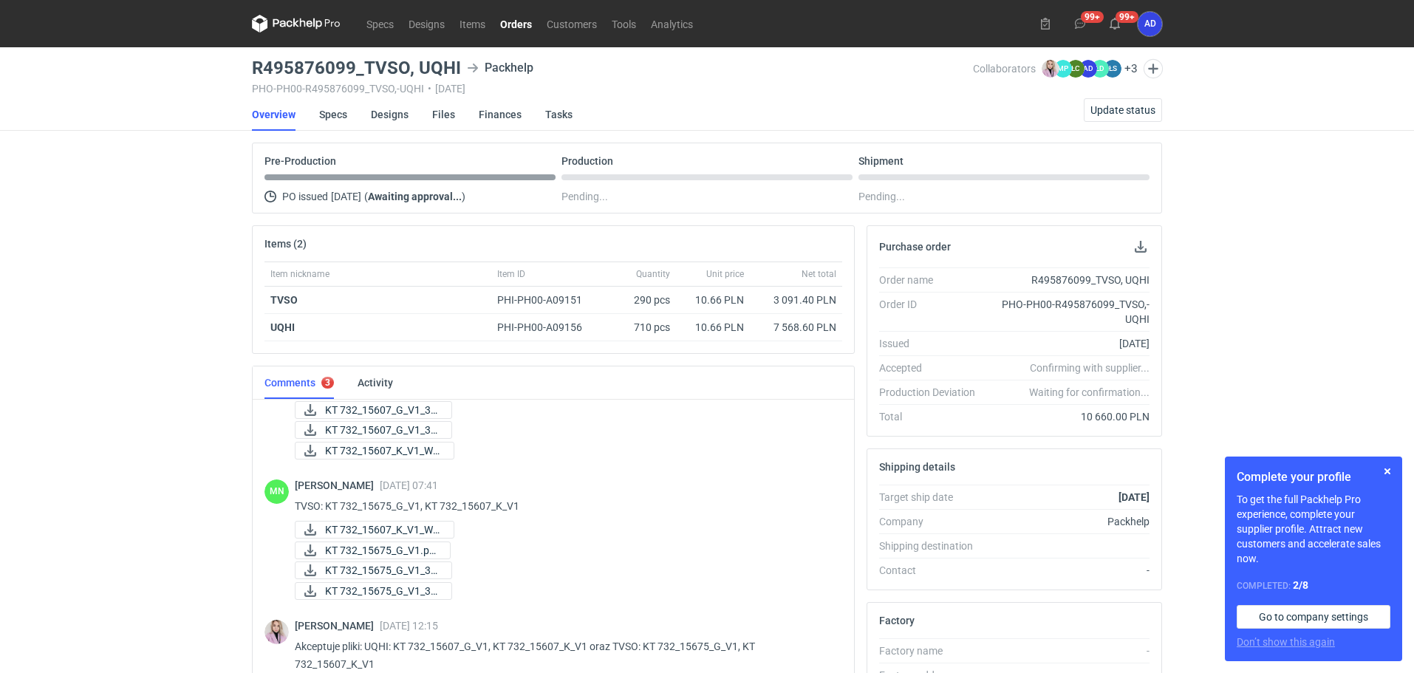
click at [510, 29] on link "Orders" at bounding box center [516, 24] width 47 height 18
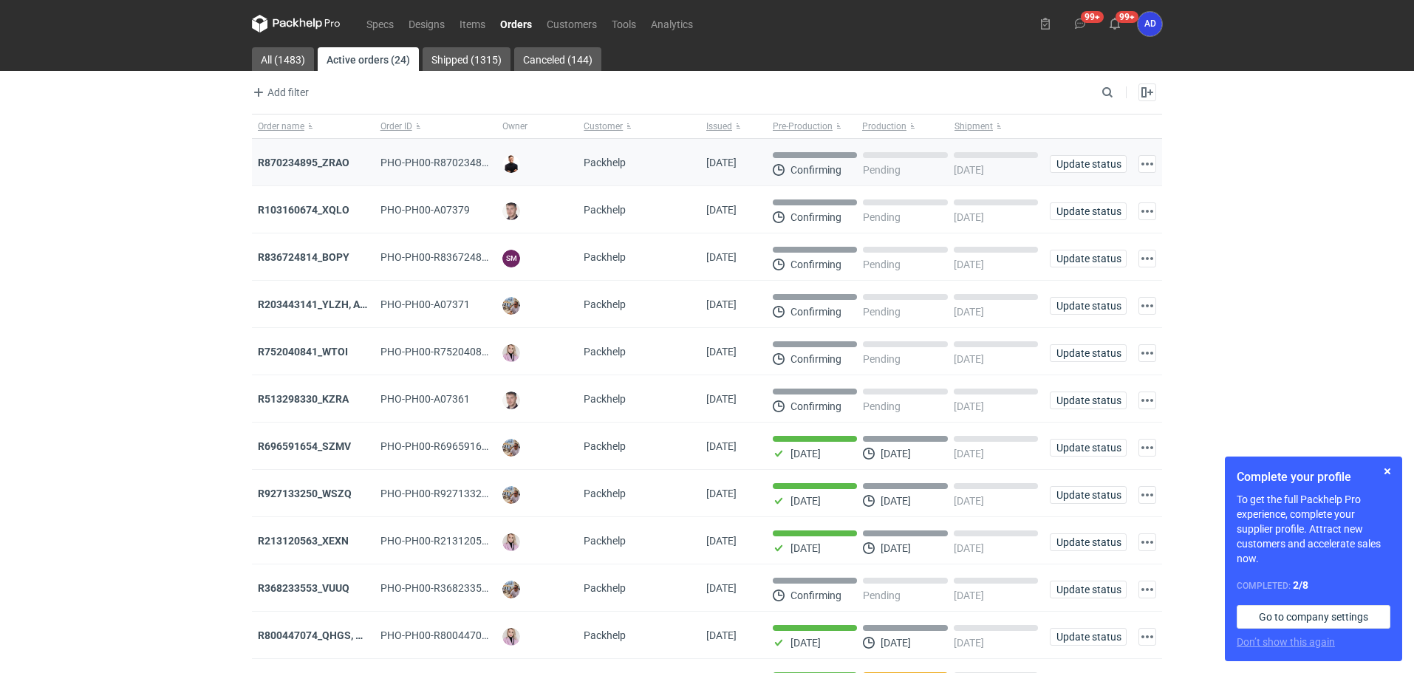
click at [337, 155] on div "R870234895_ZRAO" at bounding box center [313, 162] width 111 height 15
click at [335, 163] on strong "R870234895_ZRAO" at bounding box center [304, 163] width 92 height 12
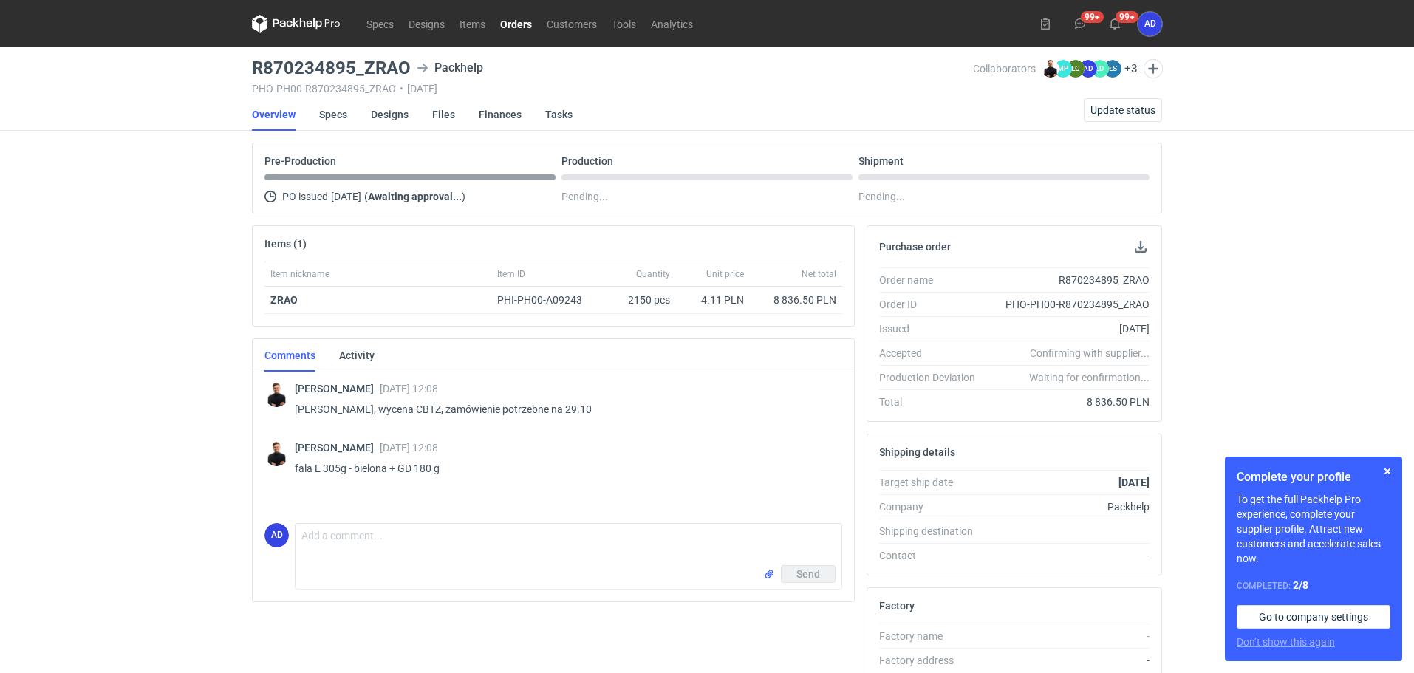
click at [536, 18] on link "Orders" at bounding box center [516, 24] width 47 height 18
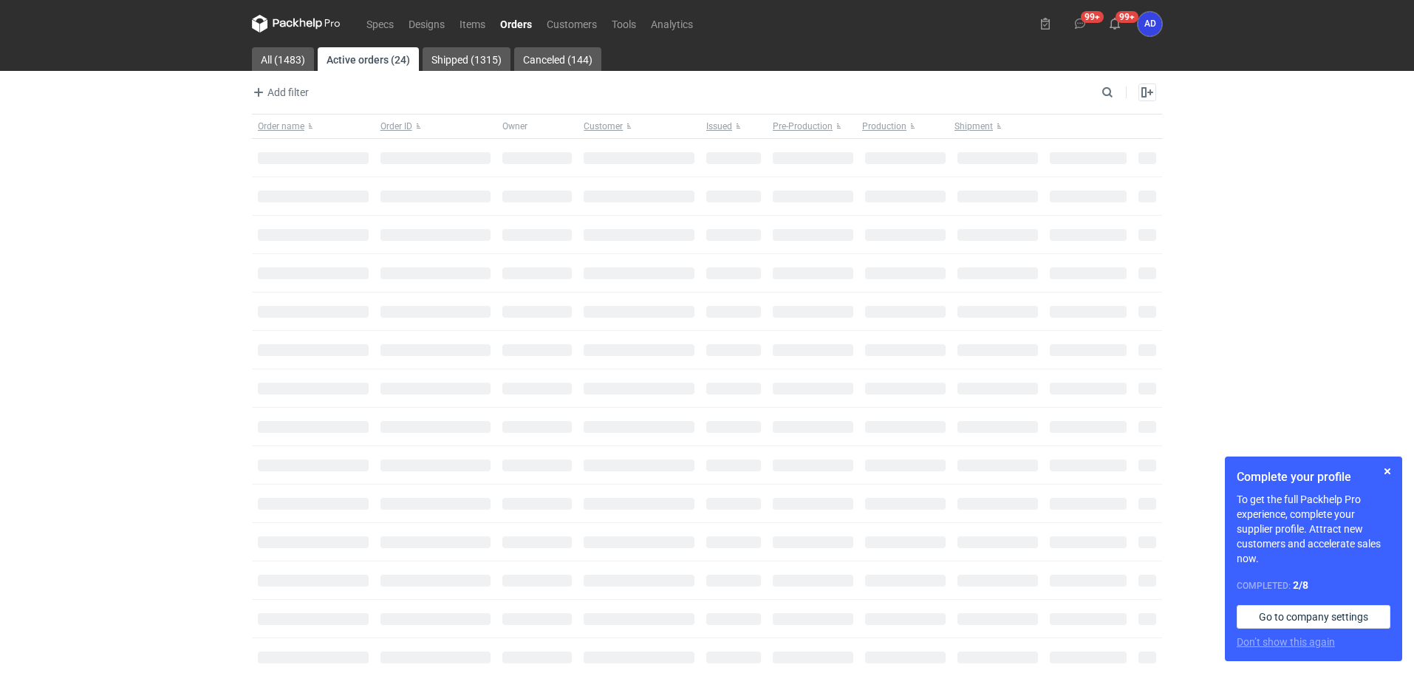
click at [529, 21] on link "Orders" at bounding box center [516, 24] width 47 height 18
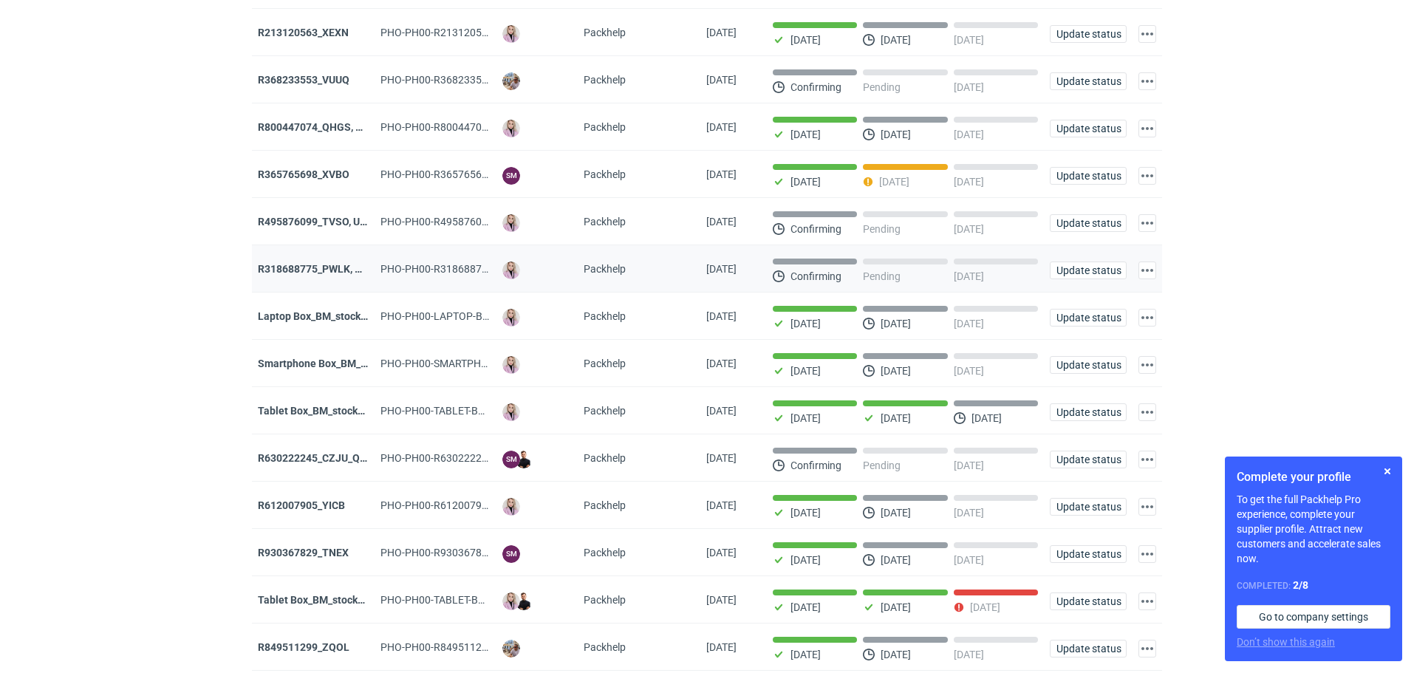
scroll to position [517, 0]
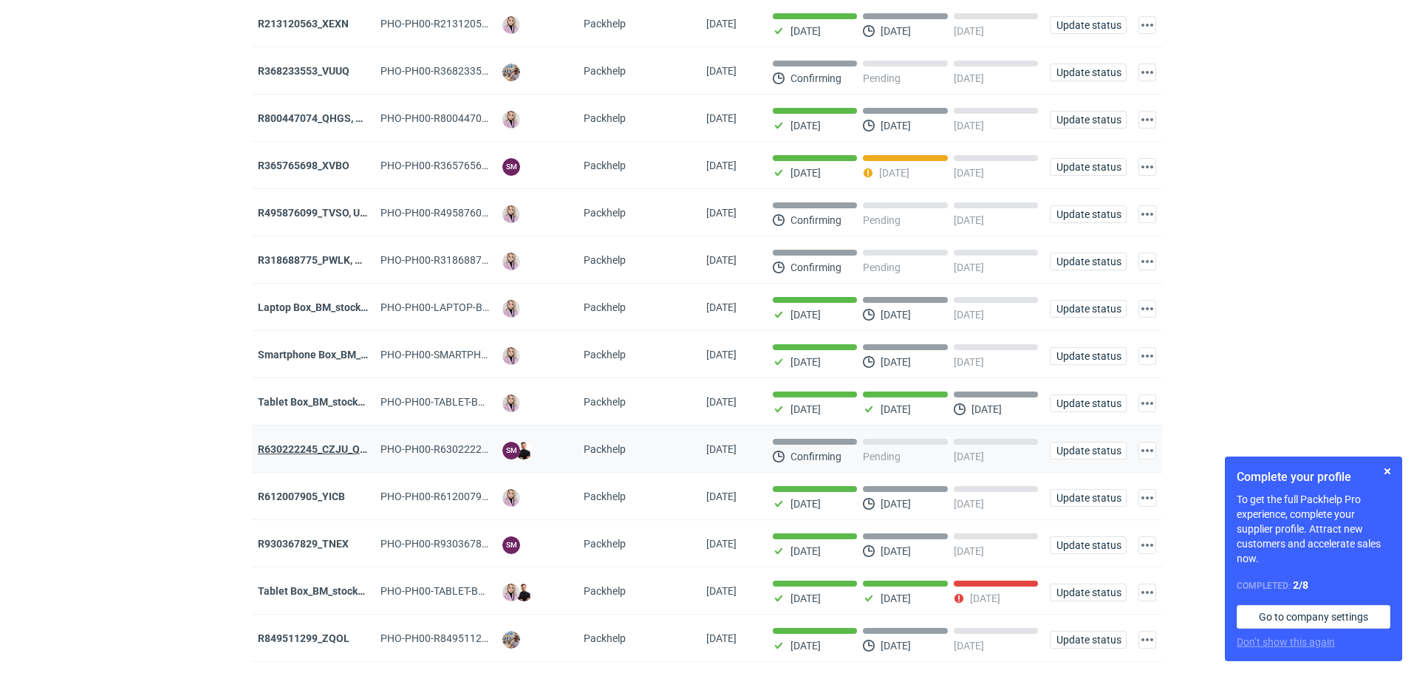
click at [315, 455] on strong "R630222245_CZJU_QNLS_PWUU" at bounding box center [335, 449] width 155 height 12
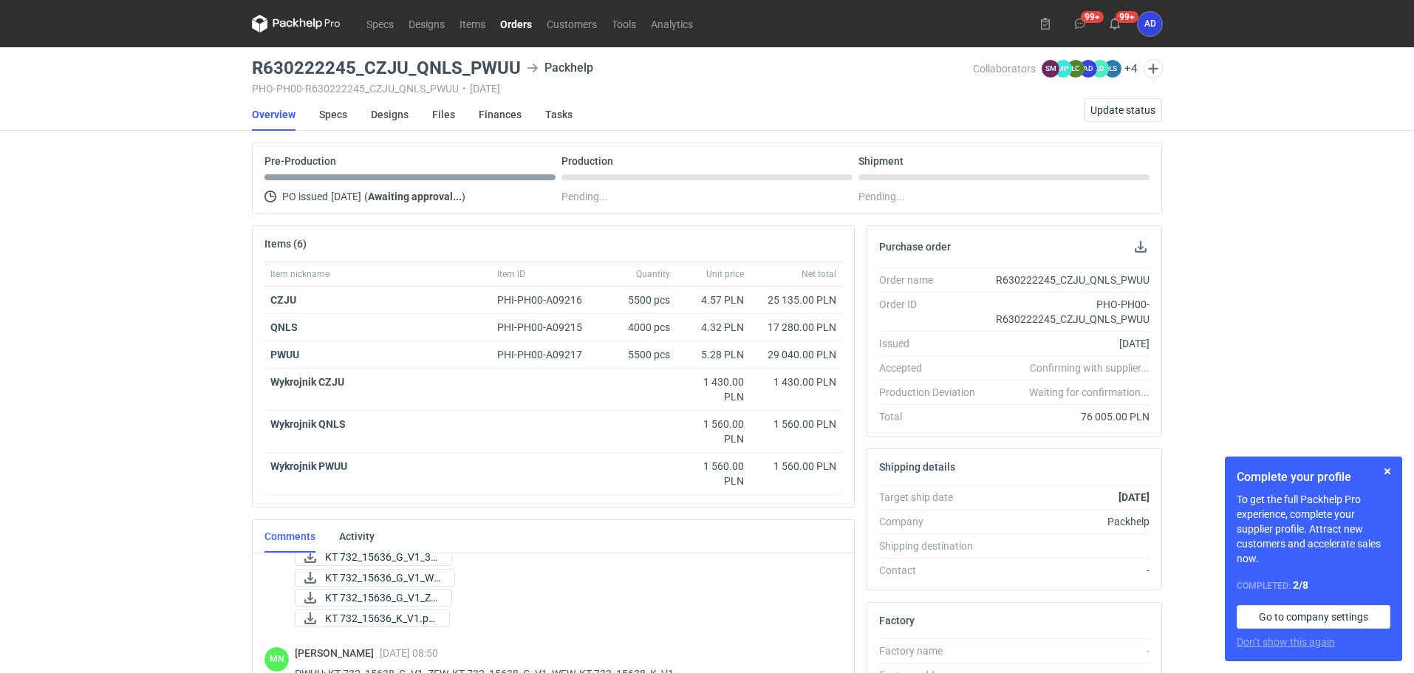
click at [512, 27] on link "Orders" at bounding box center [516, 24] width 47 height 18
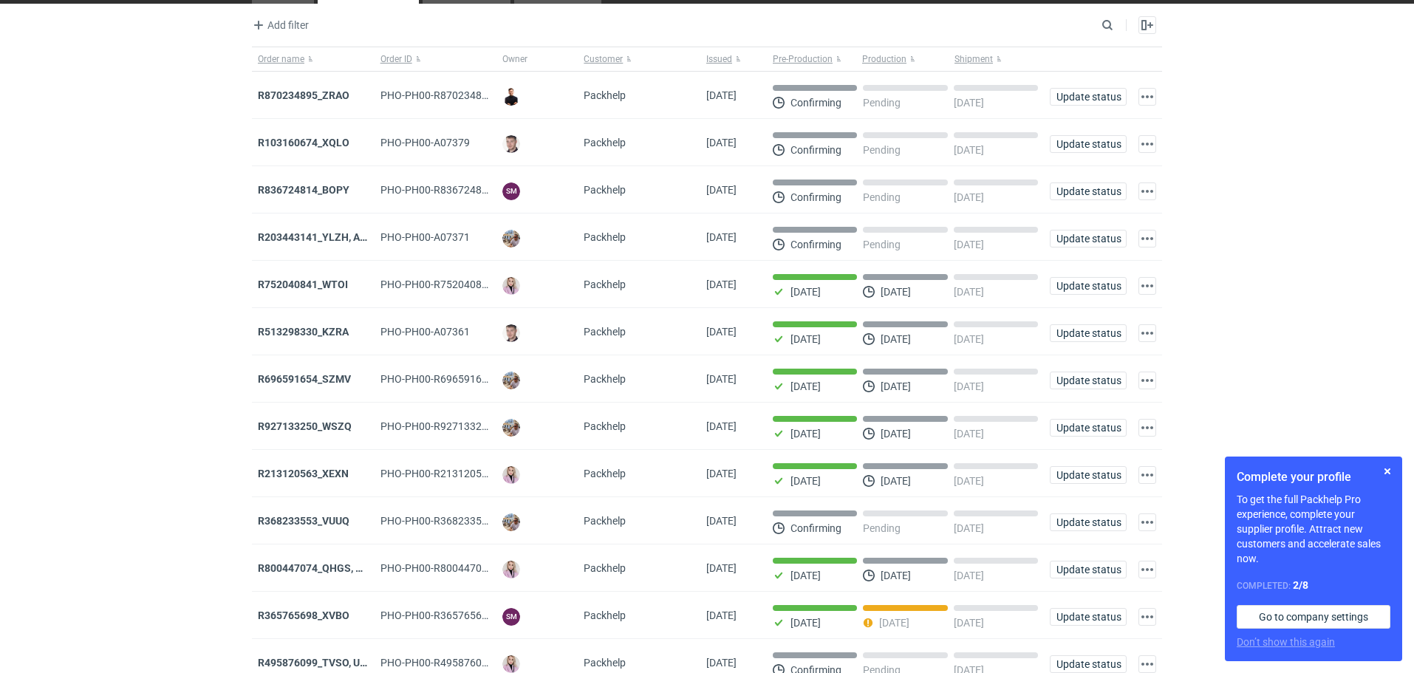
scroll to position [1, 0]
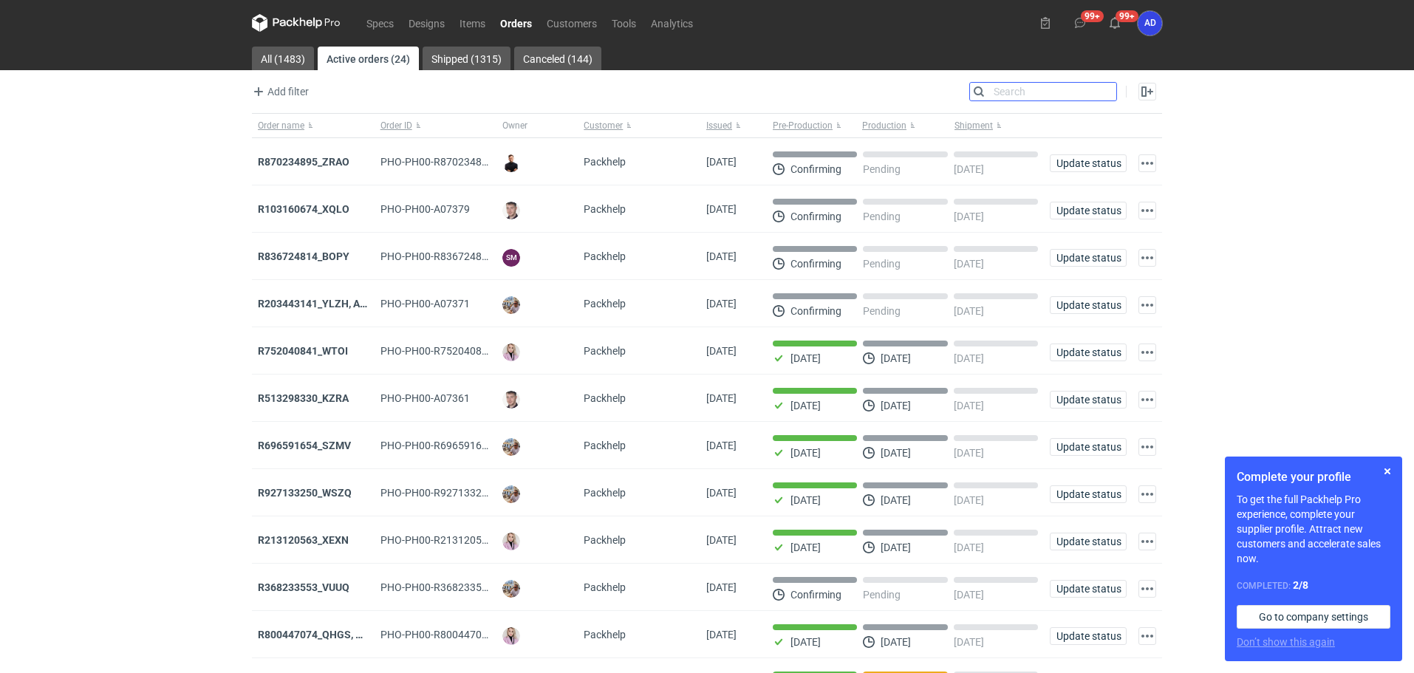
click at [1109, 90] on input "Search" at bounding box center [1043, 92] width 146 height 18
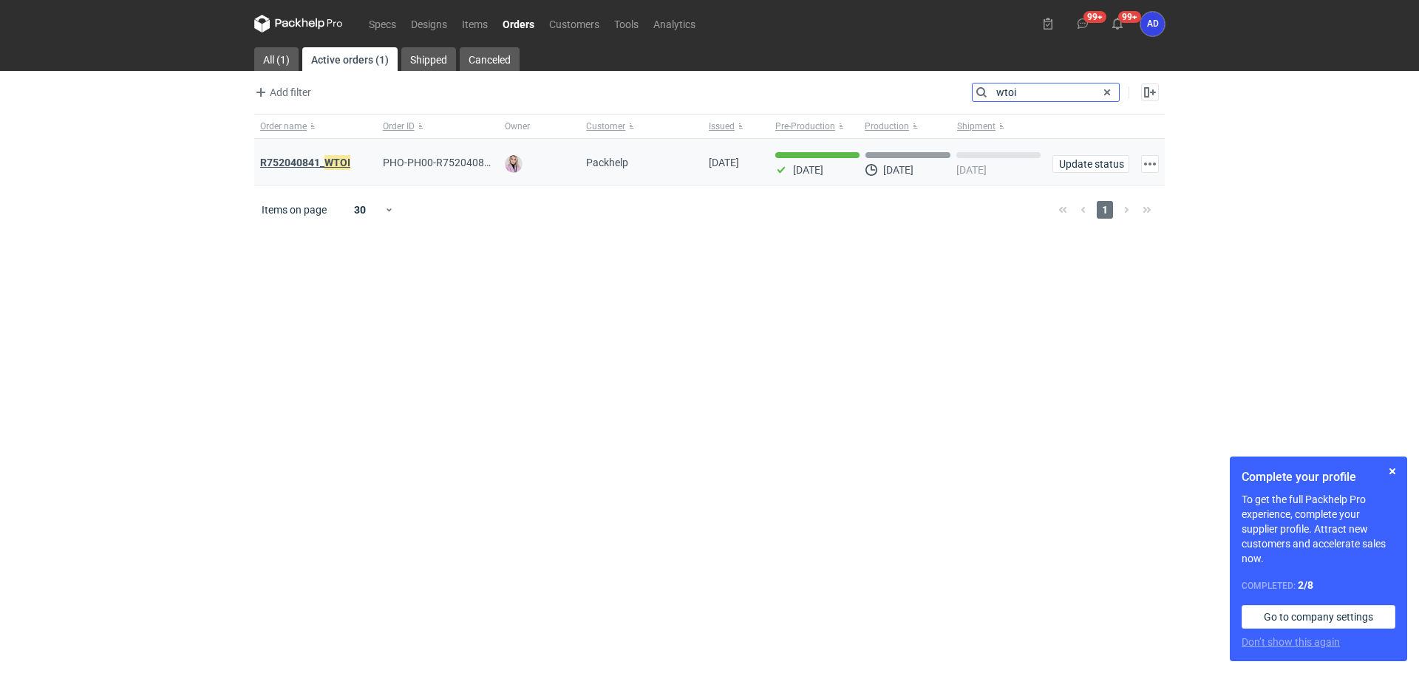
type input "wtoi"
click at [324, 158] on strong "R752040841_ WTOI" at bounding box center [305, 162] width 90 height 16
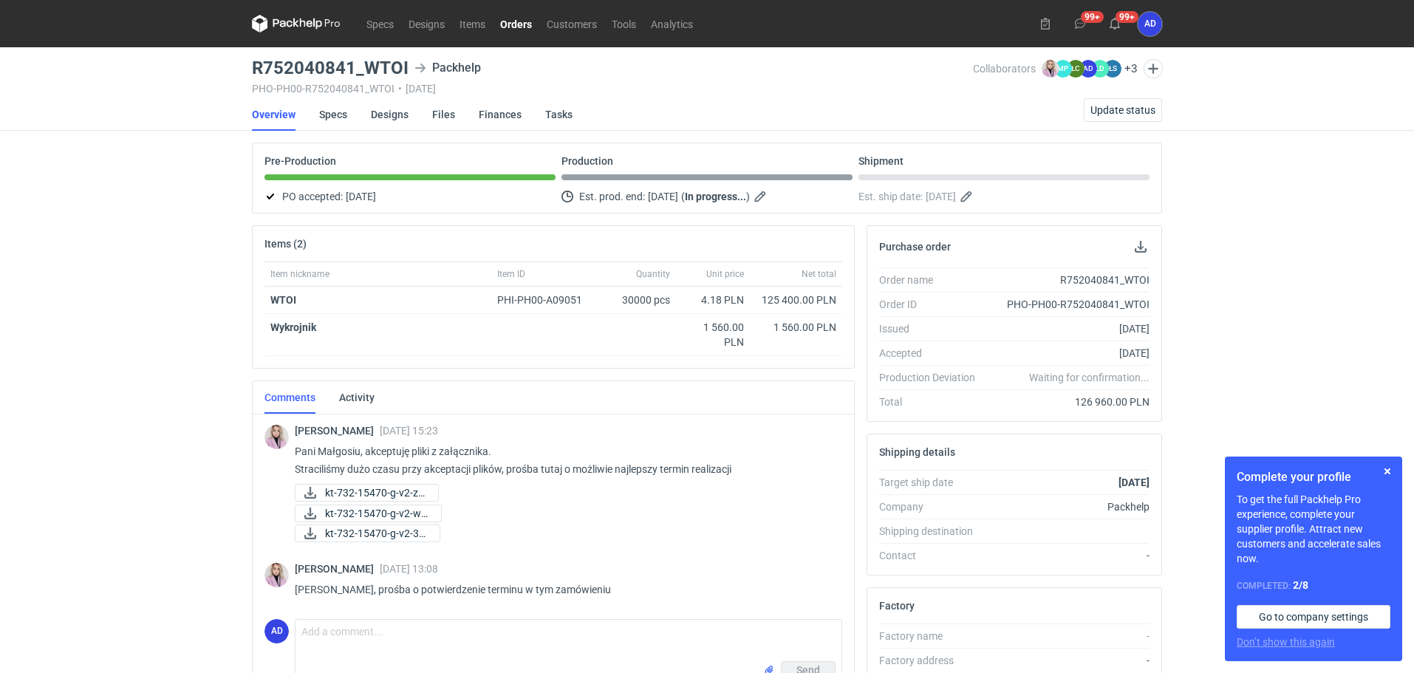
click at [538, 29] on link "Orders" at bounding box center [516, 24] width 47 height 18
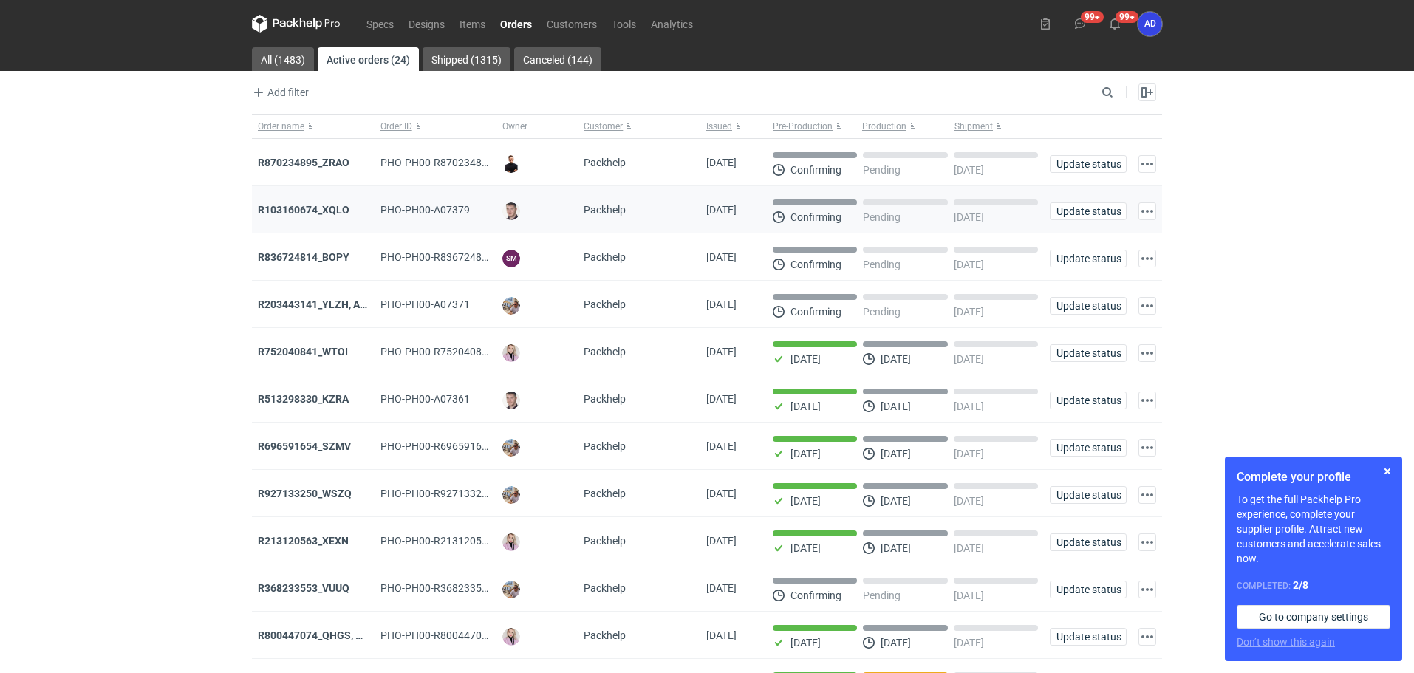
click at [318, 203] on div "R103160674_XQLO" at bounding box center [313, 209] width 111 height 15
click at [317, 209] on strong "R103160674_XQLO" at bounding box center [304, 210] width 92 height 12
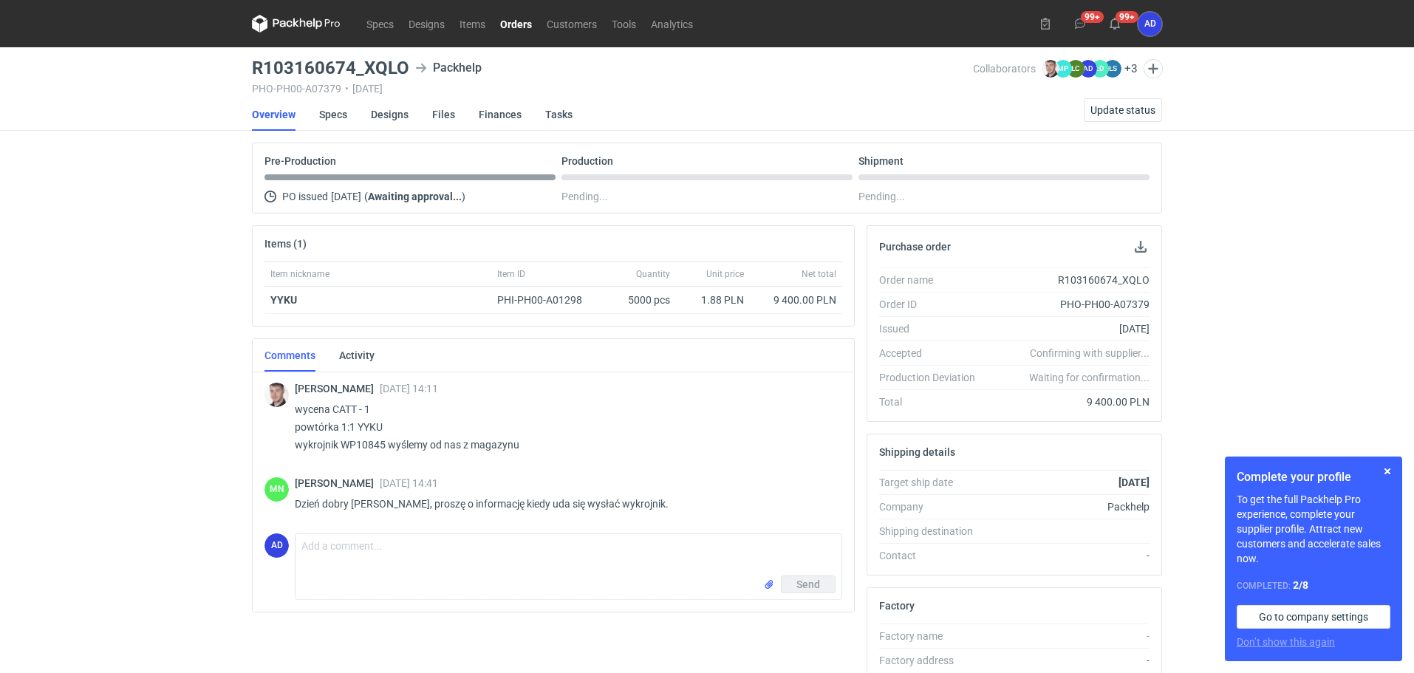
click at [511, 22] on link "Orders" at bounding box center [516, 24] width 47 height 18
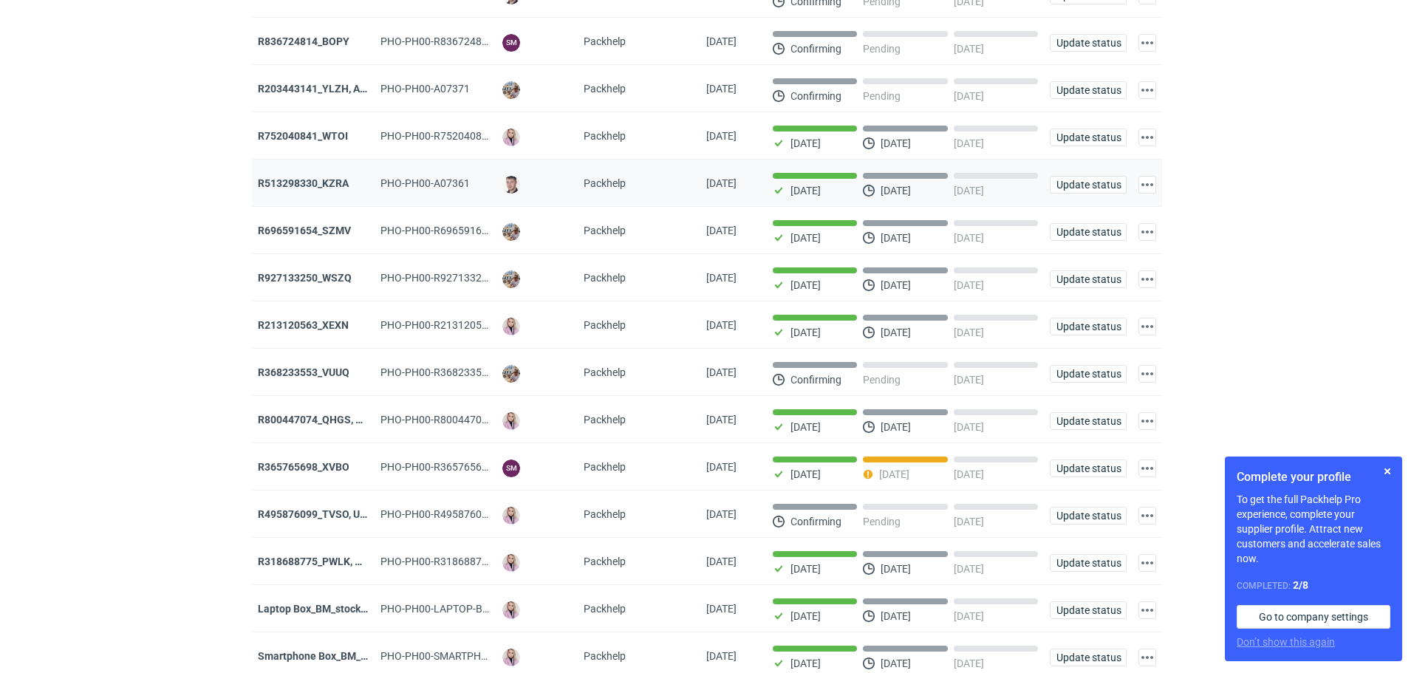
scroll to position [222, 0]
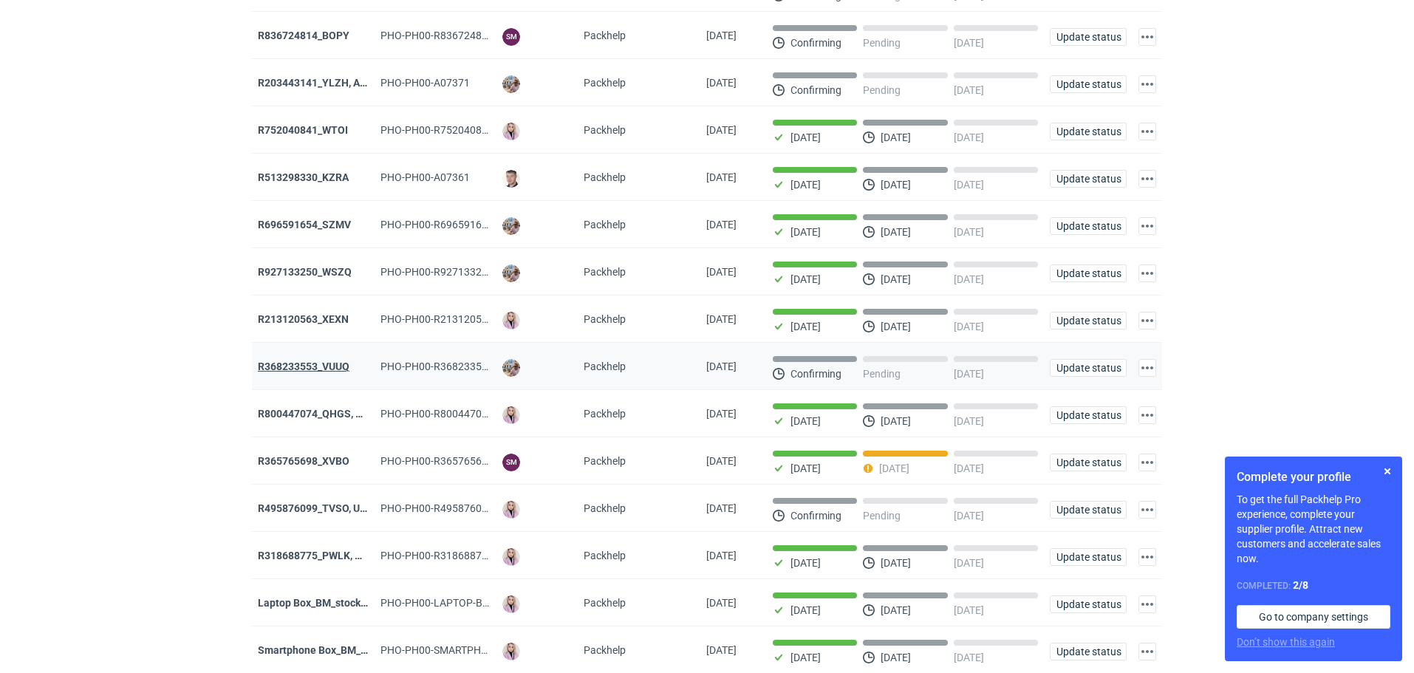
click at [293, 372] on strong "R368233553_VUUQ" at bounding box center [304, 367] width 92 height 12
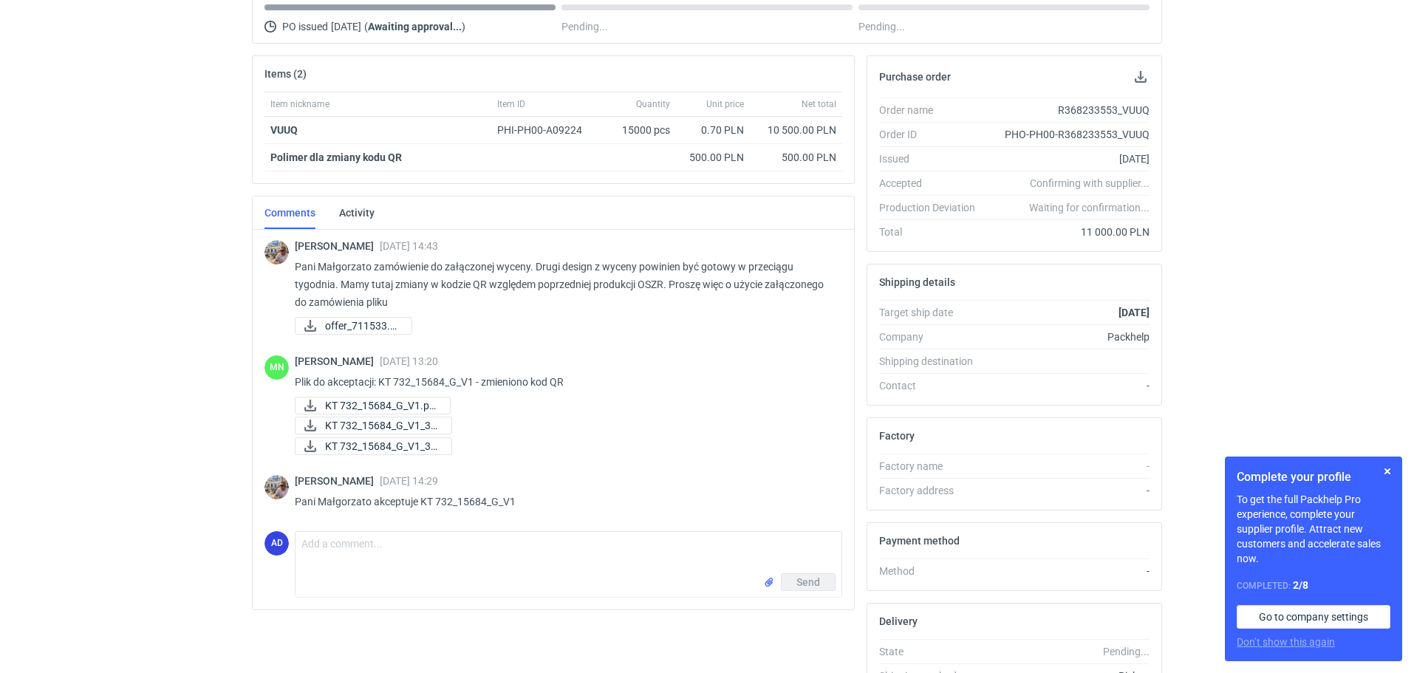
scroll to position [22, 0]
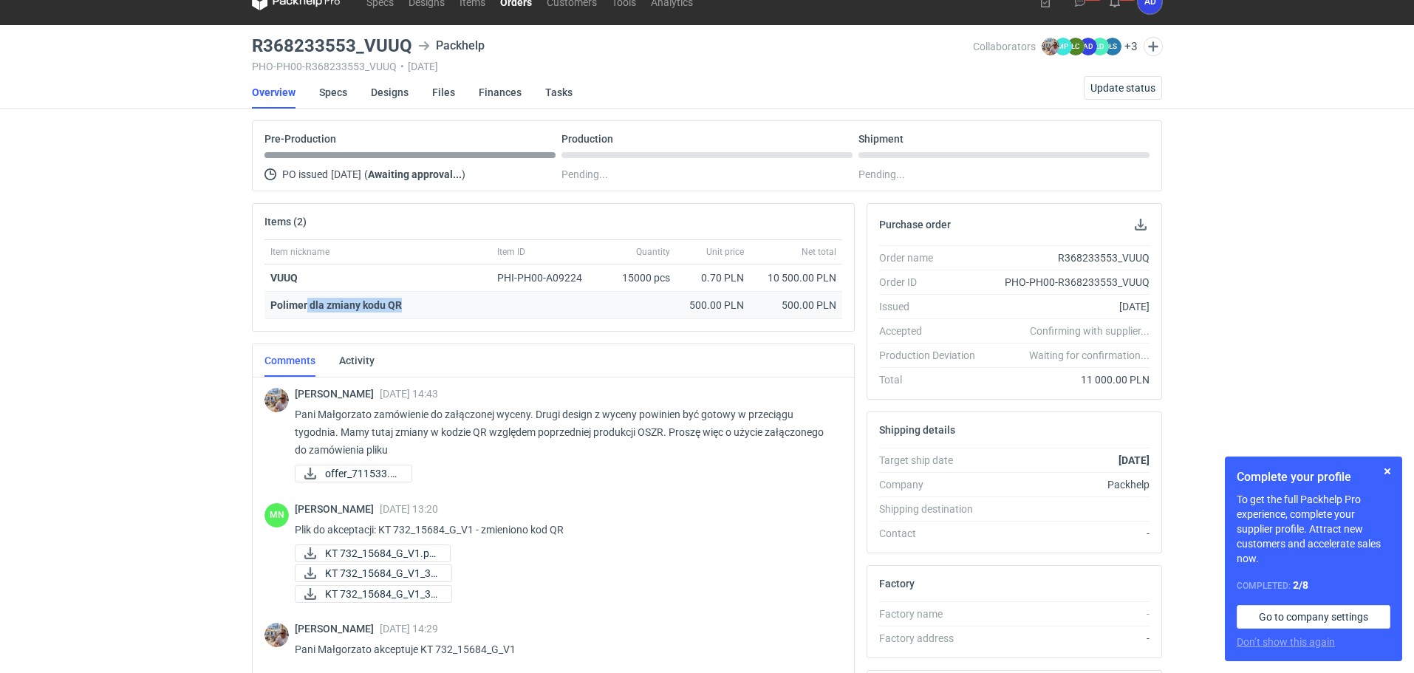
drag, startPoint x: 418, startPoint y: 308, endPoint x: 305, endPoint y: 310, distance: 113.1
click at [305, 310] on div "Polimer dla zmiany kodu QR" at bounding box center [470, 305] width 400 height 15
copy strong "dla zmiany kodu QR"
drag, startPoint x: 686, startPoint y: 301, endPoint x: 726, endPoint y: 304, distance: 39.2
click at [726, 304] on div "500.00 PLN" at bounding box center [713, 305] width 62 height 15
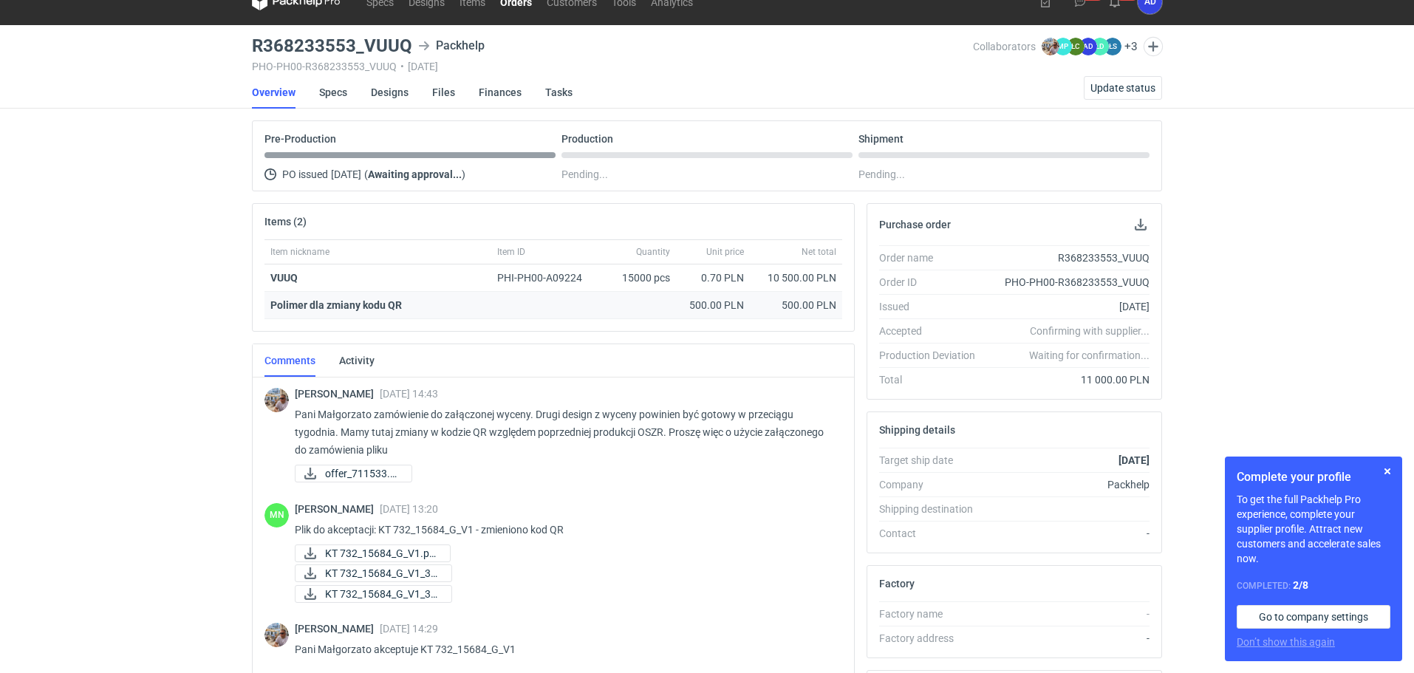
click at [423, 303] on div "Polimer dla zmiany kodu QR" at bounding box center [470, 305] width 400 height 15
